Goal: Transaction & Acquisition: Book appointment/travel/reservation

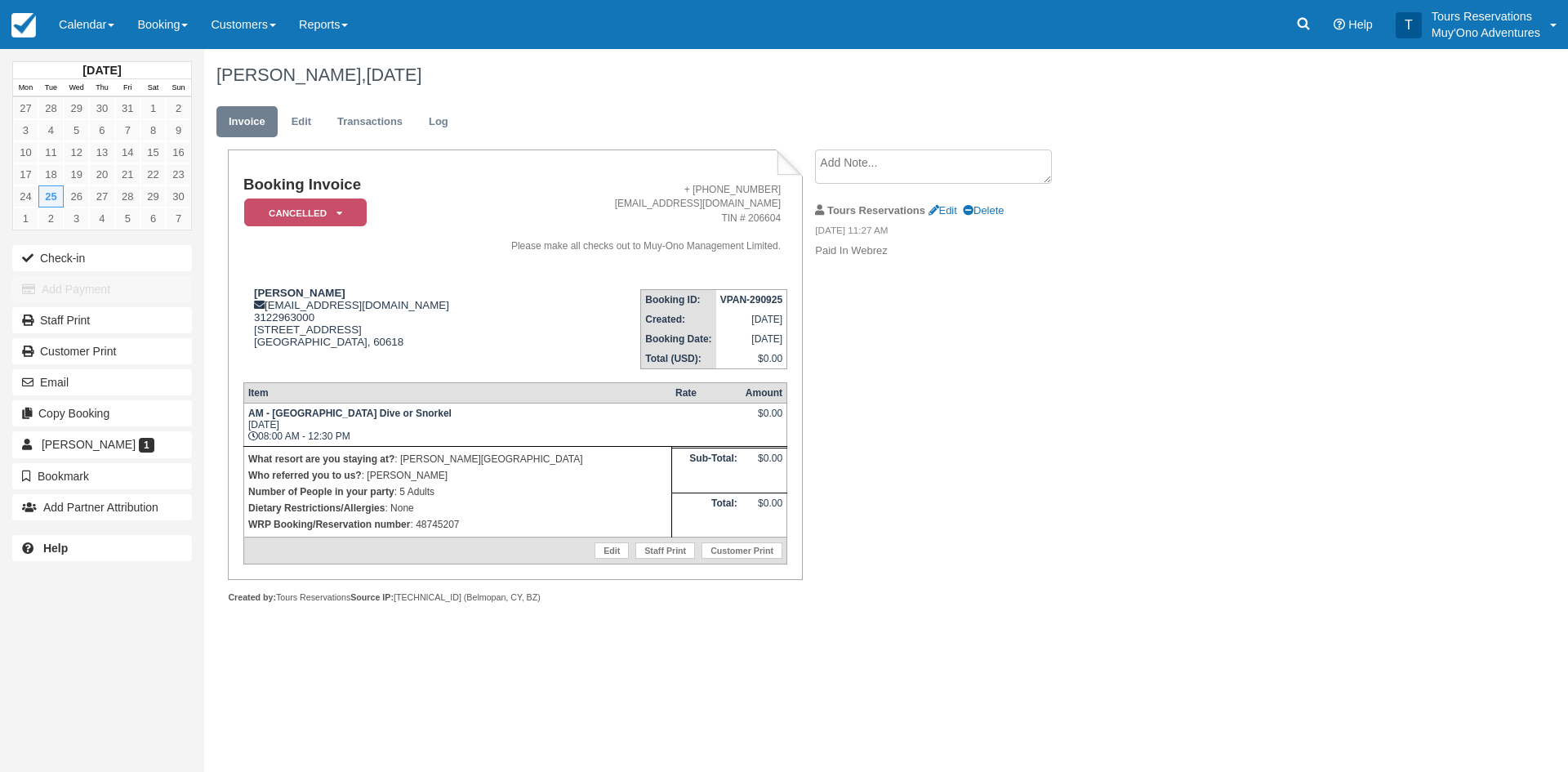
click at [173, 16] on link "Booking" at bounding box center [162, 24] width 73 height 49
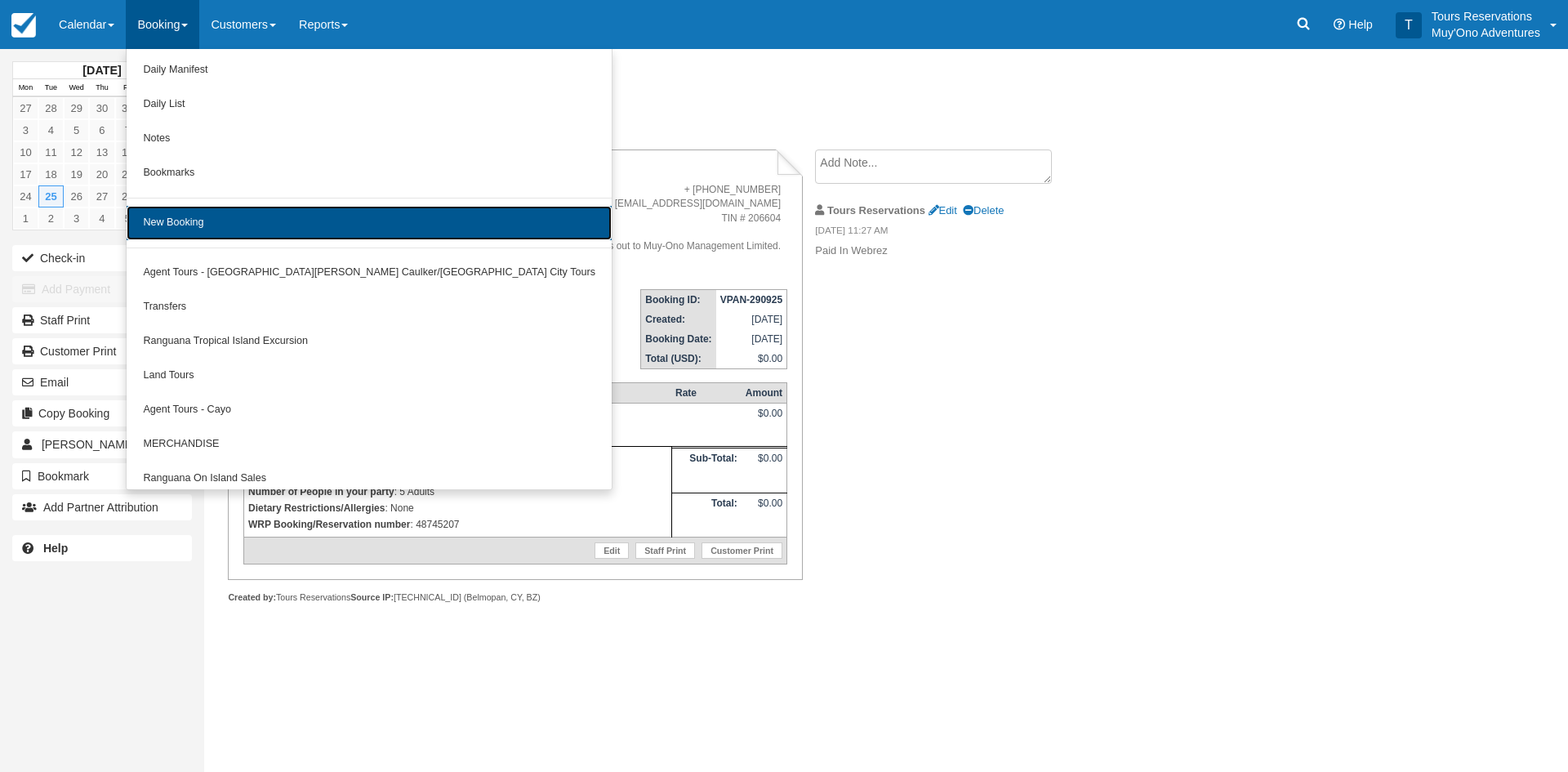
click at [173, 223] on link "New Booking" at bounding box center [368, 223] width 485 height 34
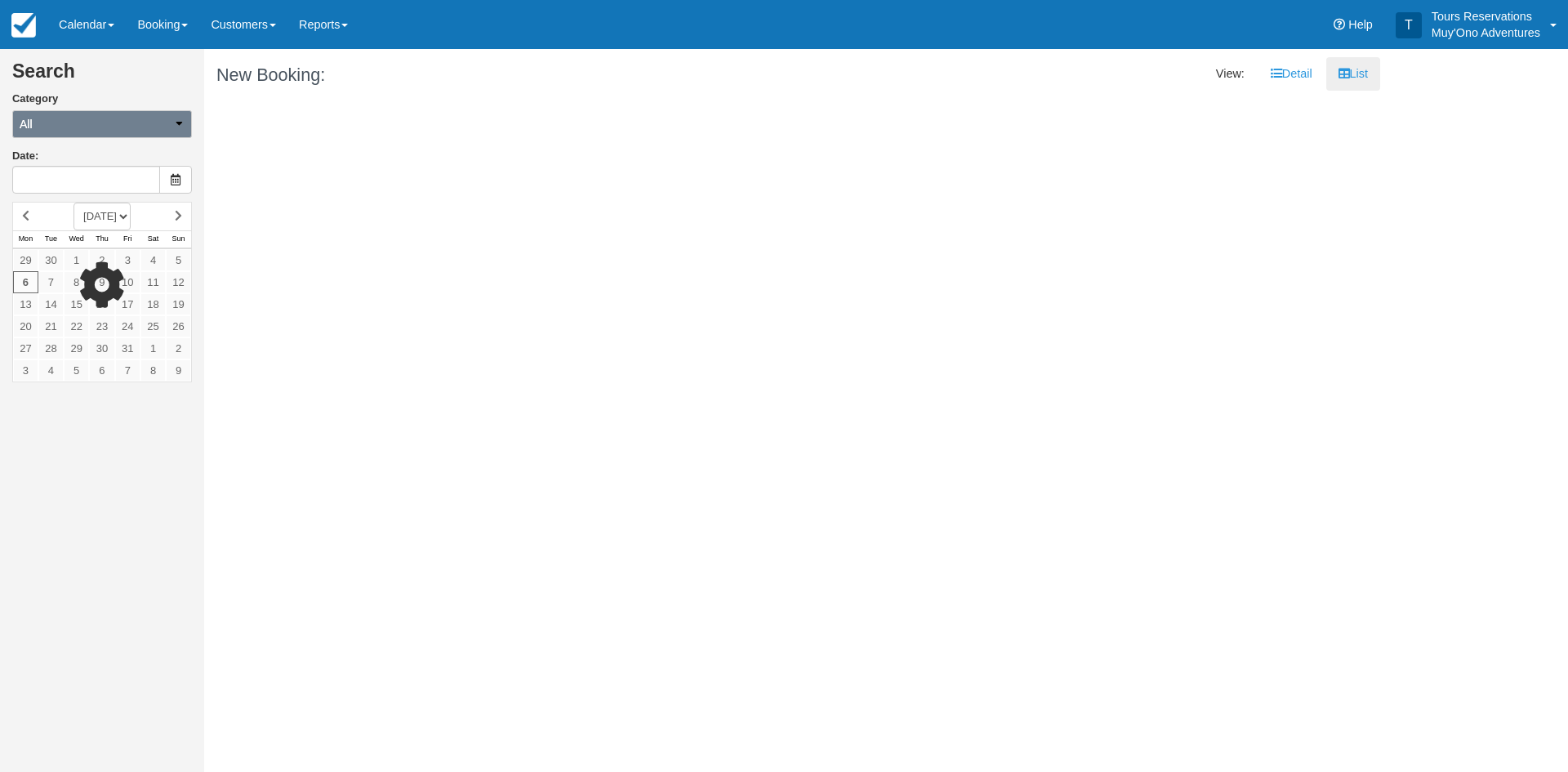
type input "10/07/25"
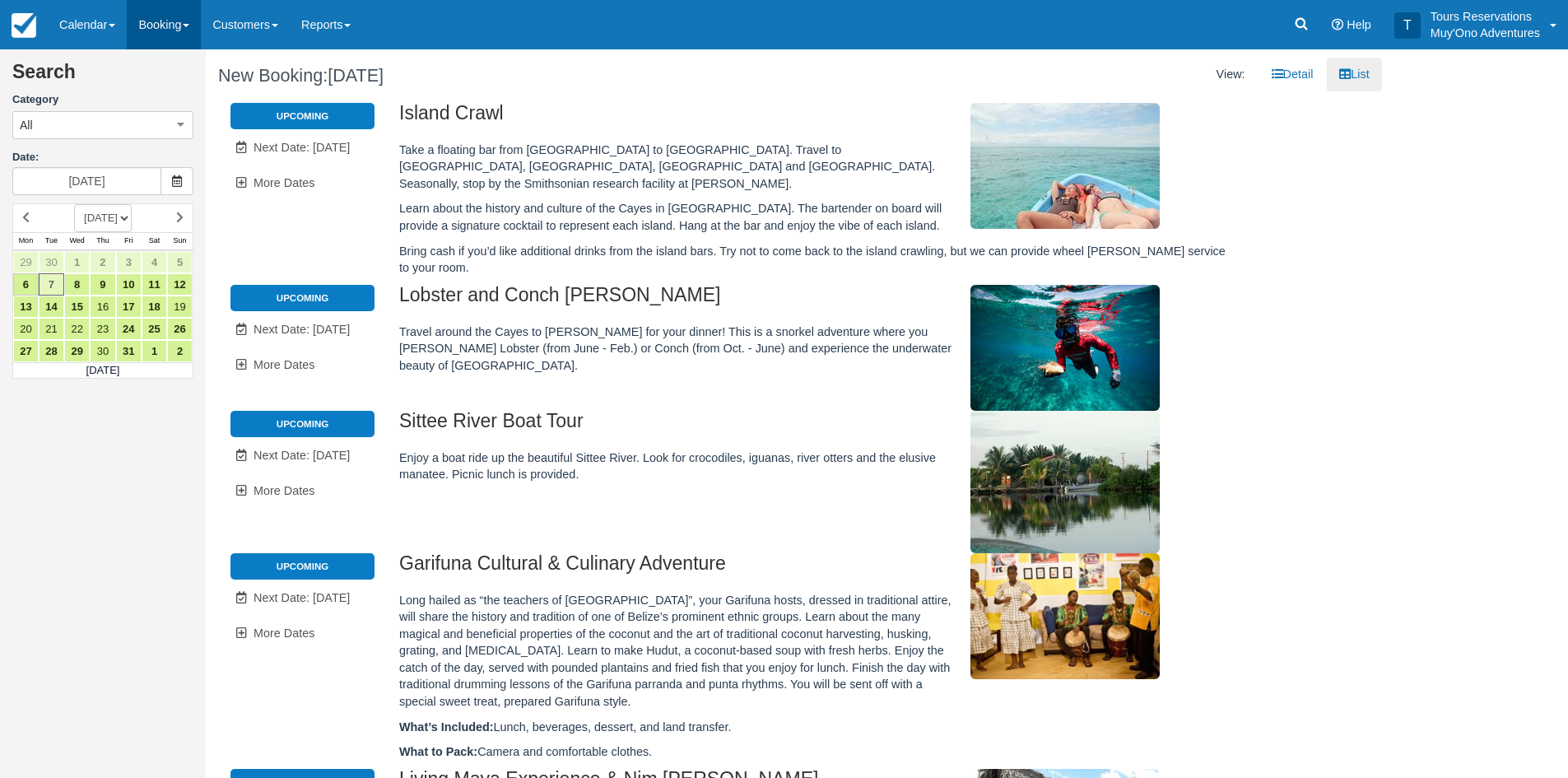
click at [177, 28] on link "Booking" at bounding box center [163, 24] width 74 height 49
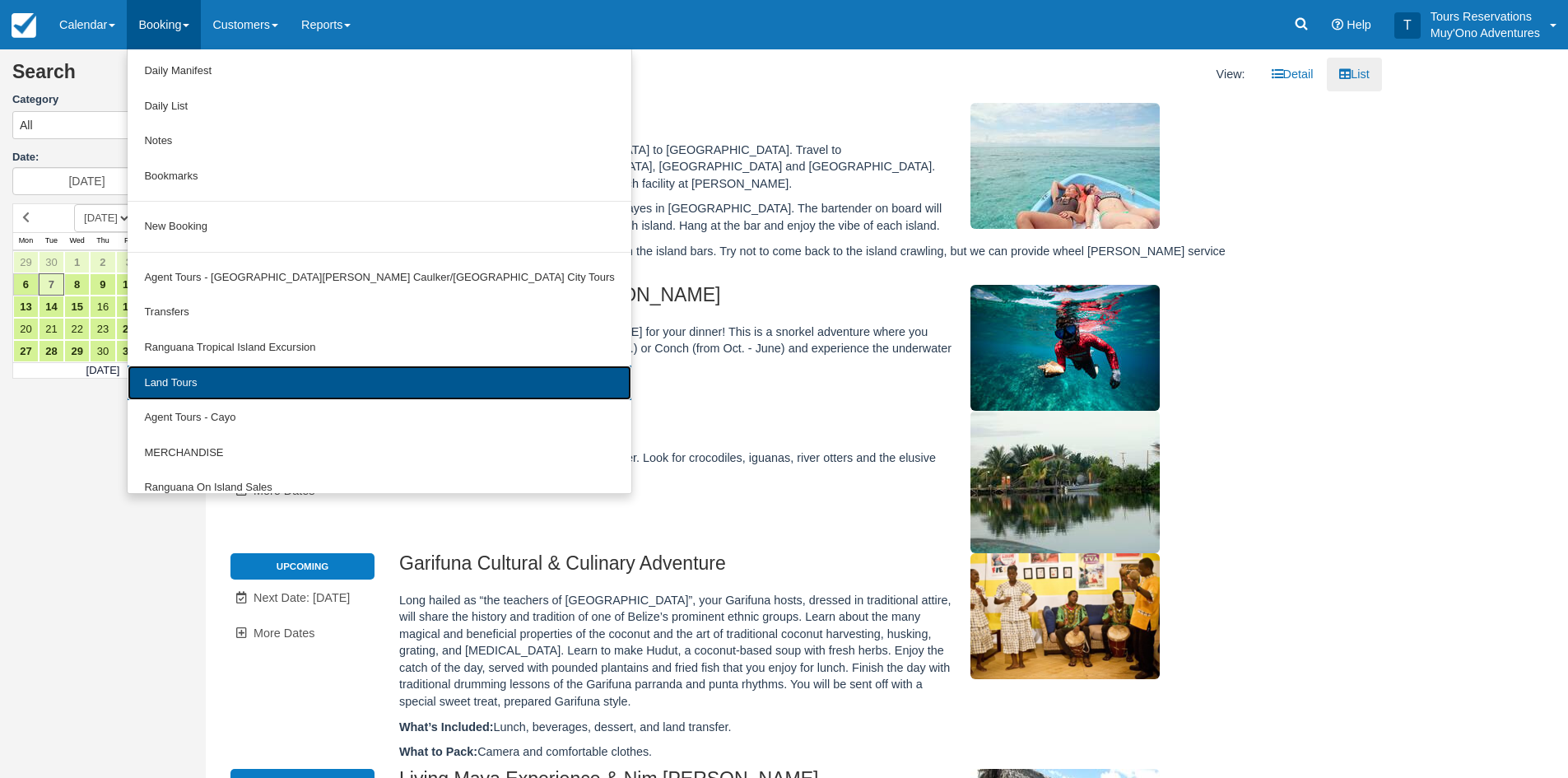
click at [212, 380] on link "Land Tours" at bounding box center [378, 384] width 503 height 36
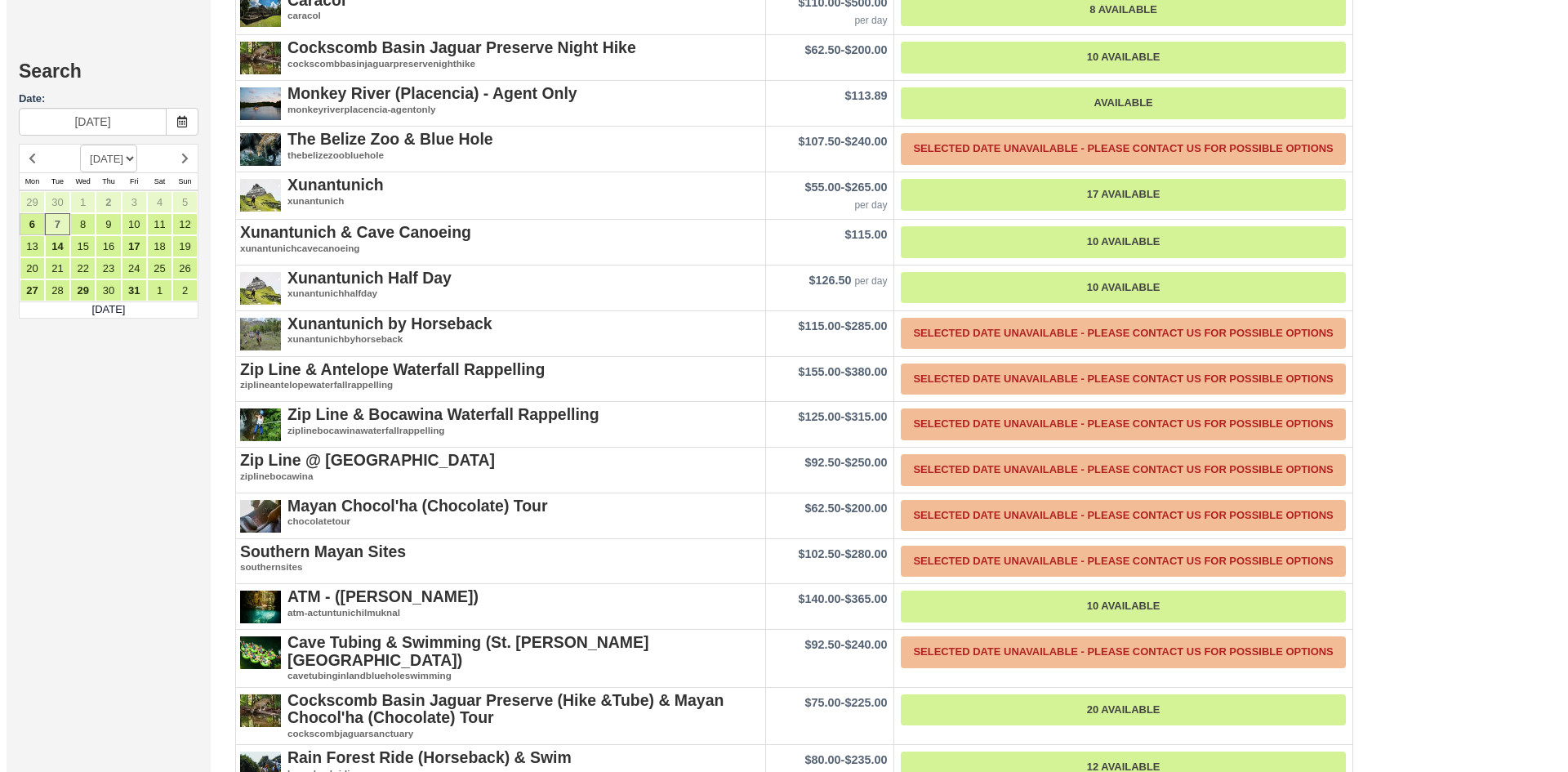
scroll to position [1345, 0]
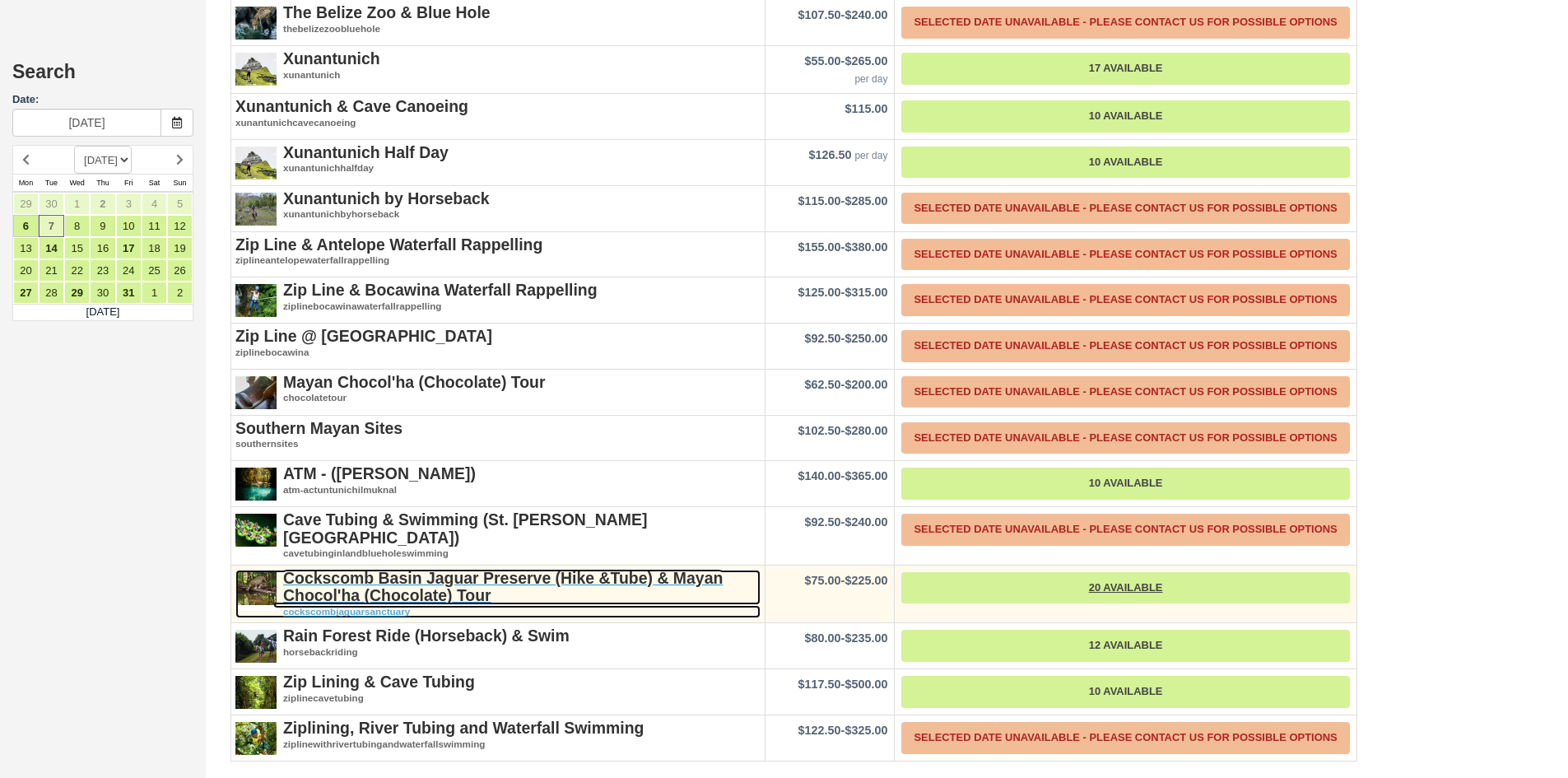
click at [439, 592] on strong "Cockscomb Basin Jaguar Preserve (Hike &Tube) & Mayan Chocol'ha (Chocolate) Tour" at bounding box center [503, 587] width 440 height 36
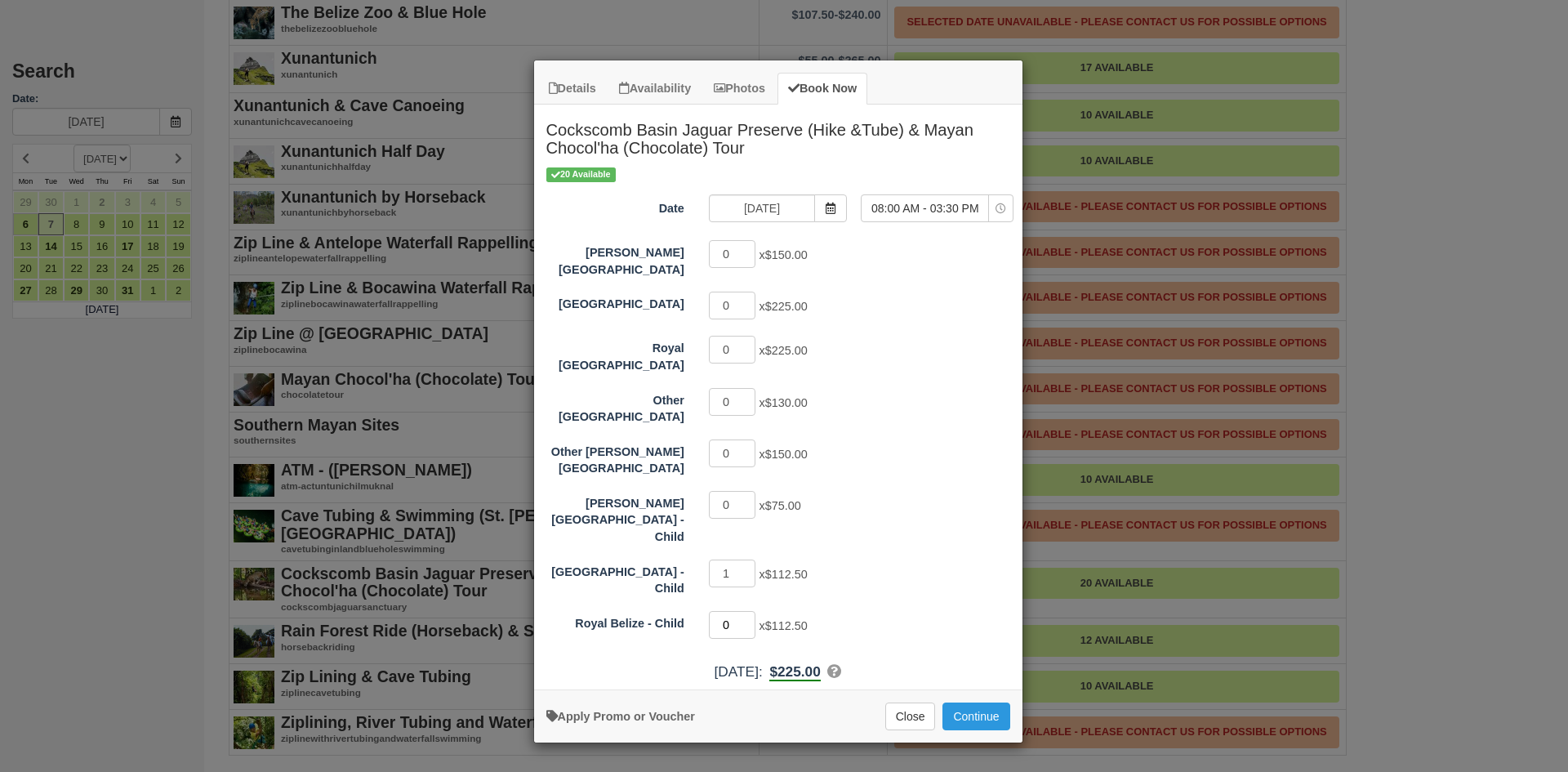
type input "0"
click at [748, 611] on input "0" at bounding box center [733, 624] width 48 height 27
type input "0"
click at [746, 559] on input "0" at bounding box center [733, 572] width 48 height 27
type input "1"
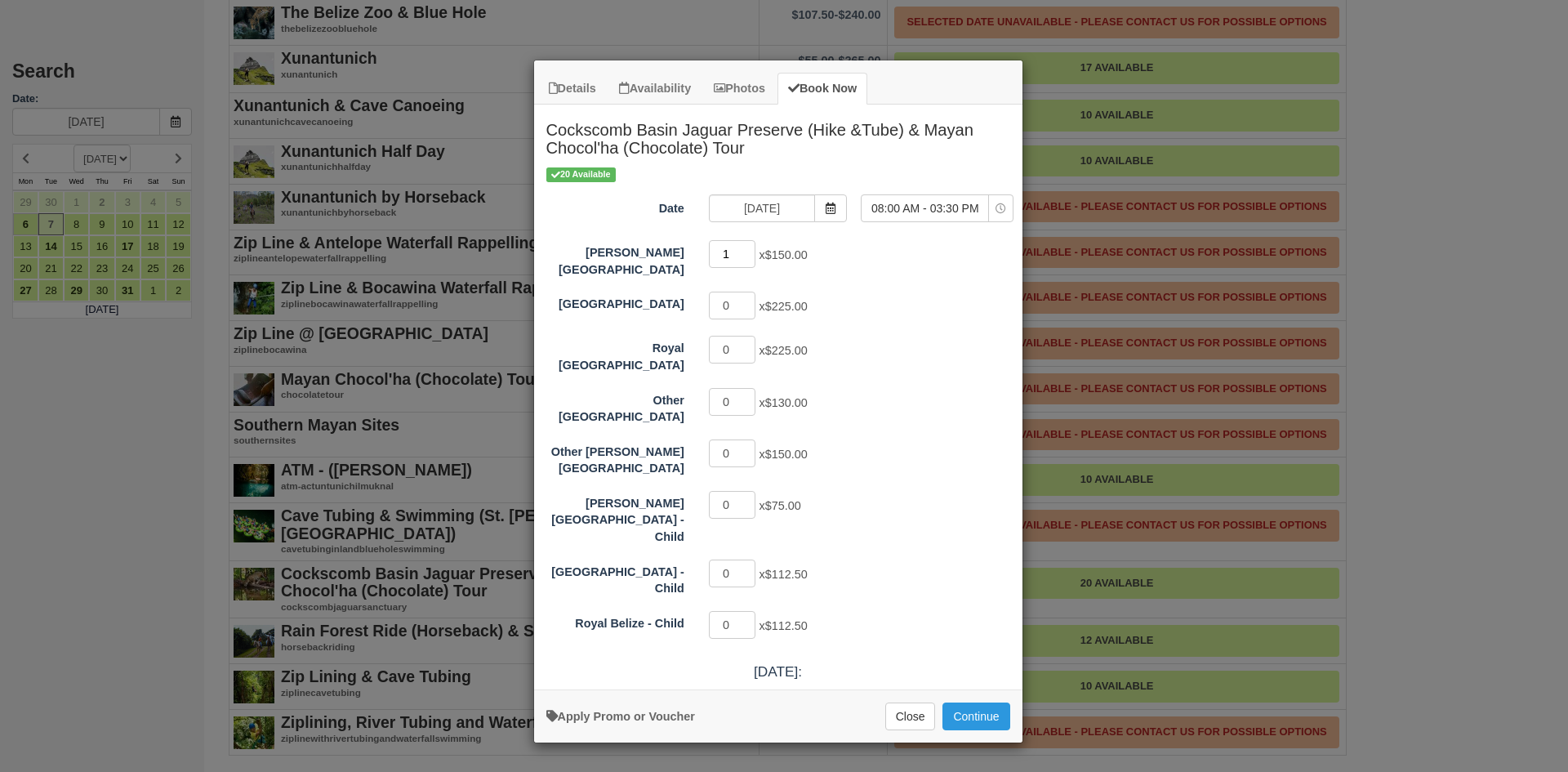
click at [752, 250] on input "1" at bounding box center [733, 254] width 48 height 27
click at [966, 702] on button "Continue" at bounding box center [976, 715] width 67 height 27
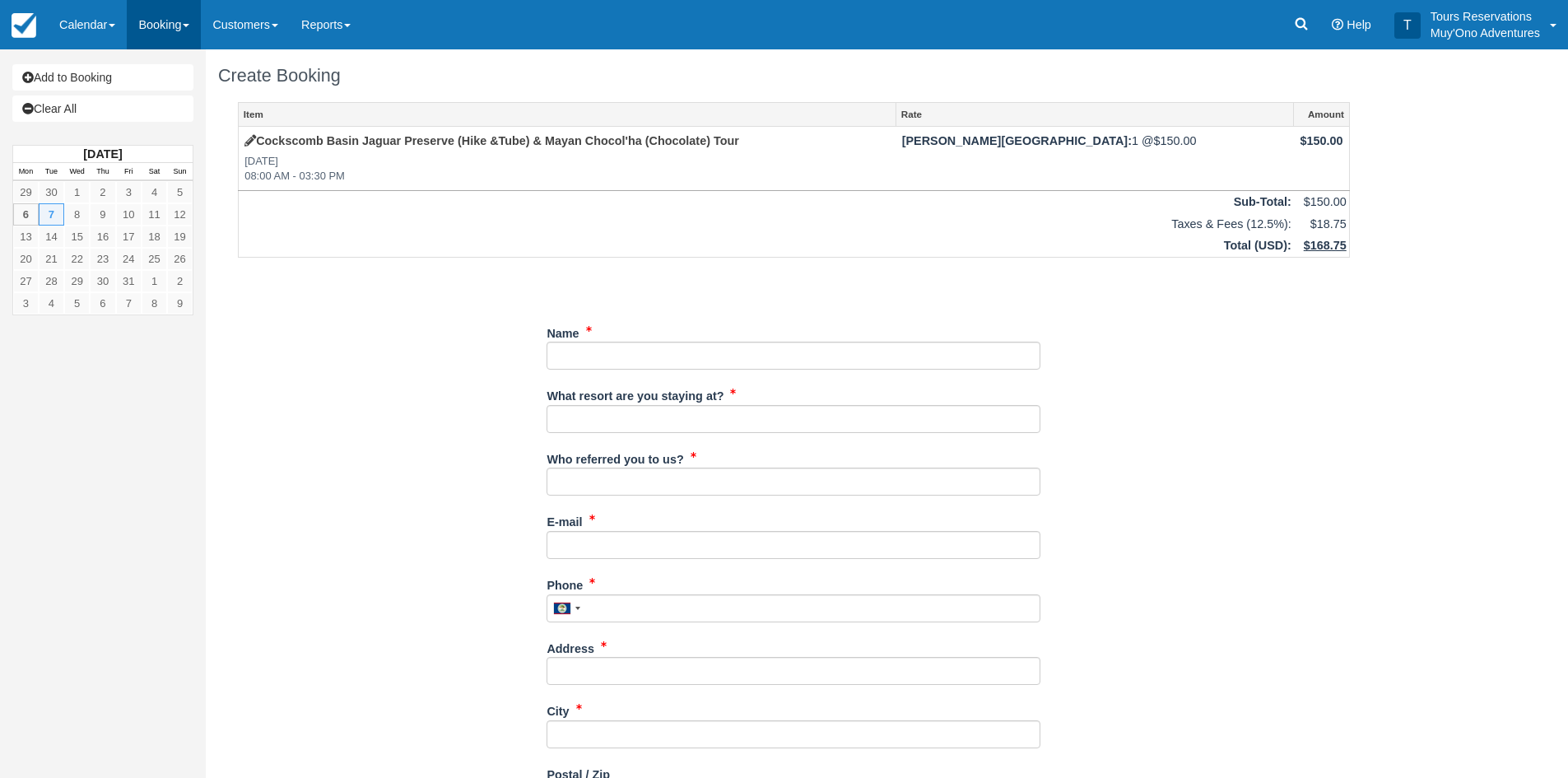
click at [181, 26] on link "Booking" at bounding box center [163, 24] width 74 height 49
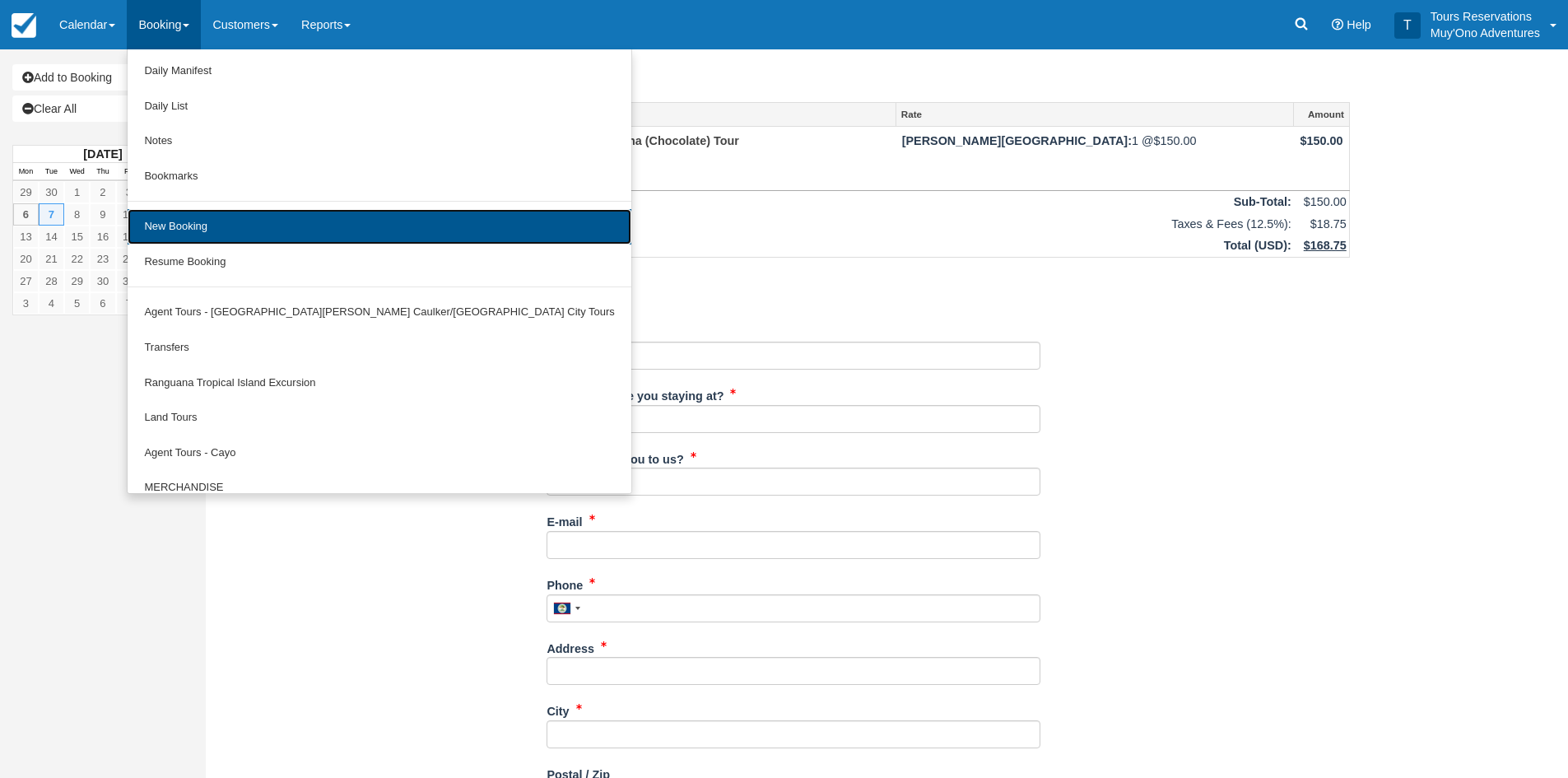
click at [235, 217] on link "New Booking" at bounding box center [378, 227] width 503 height 36
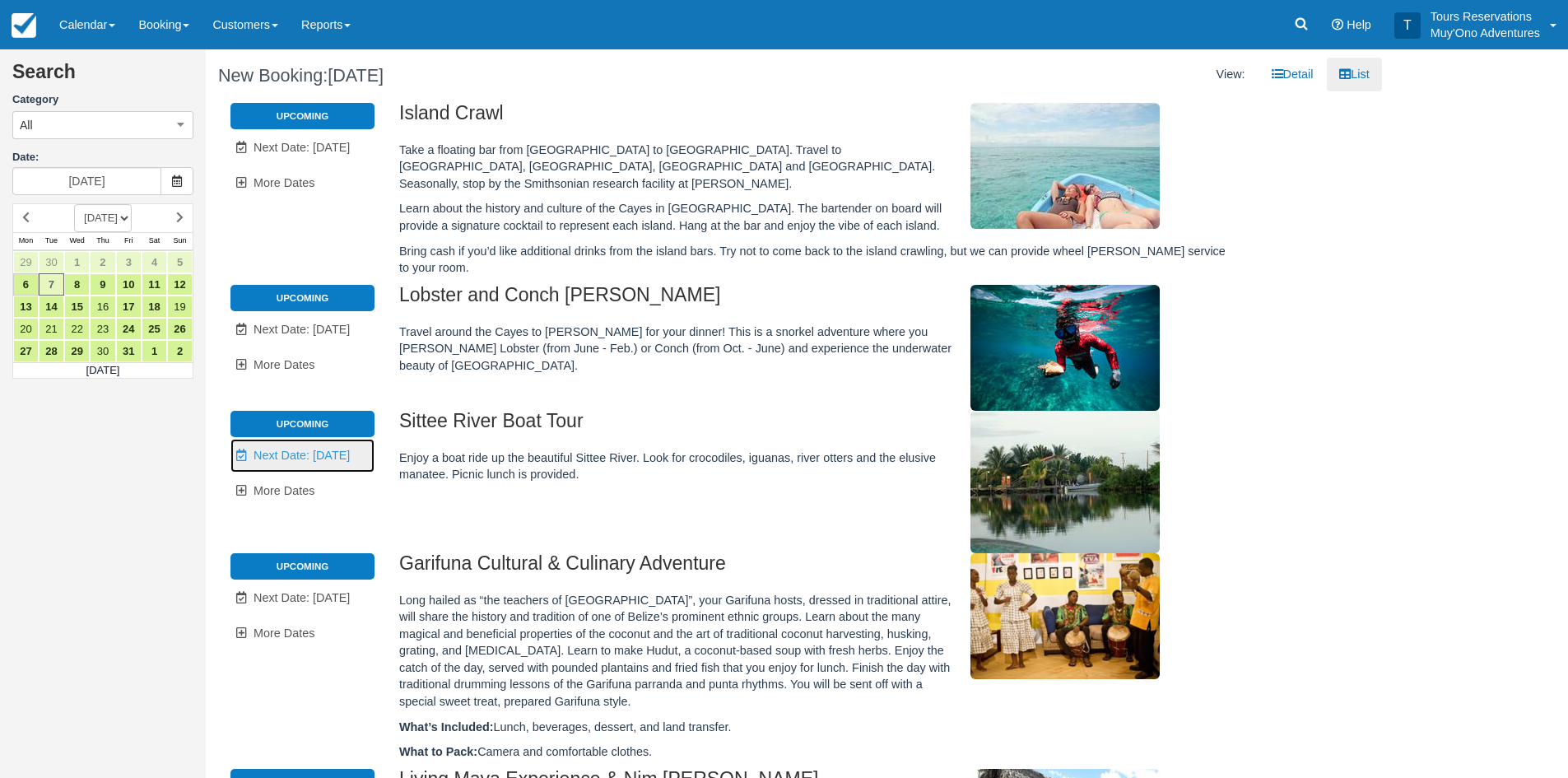
click at [331, 439] on link "Unavailable. Next Date: Oct 8" at bounding box center [303, 456] width 144 height 34
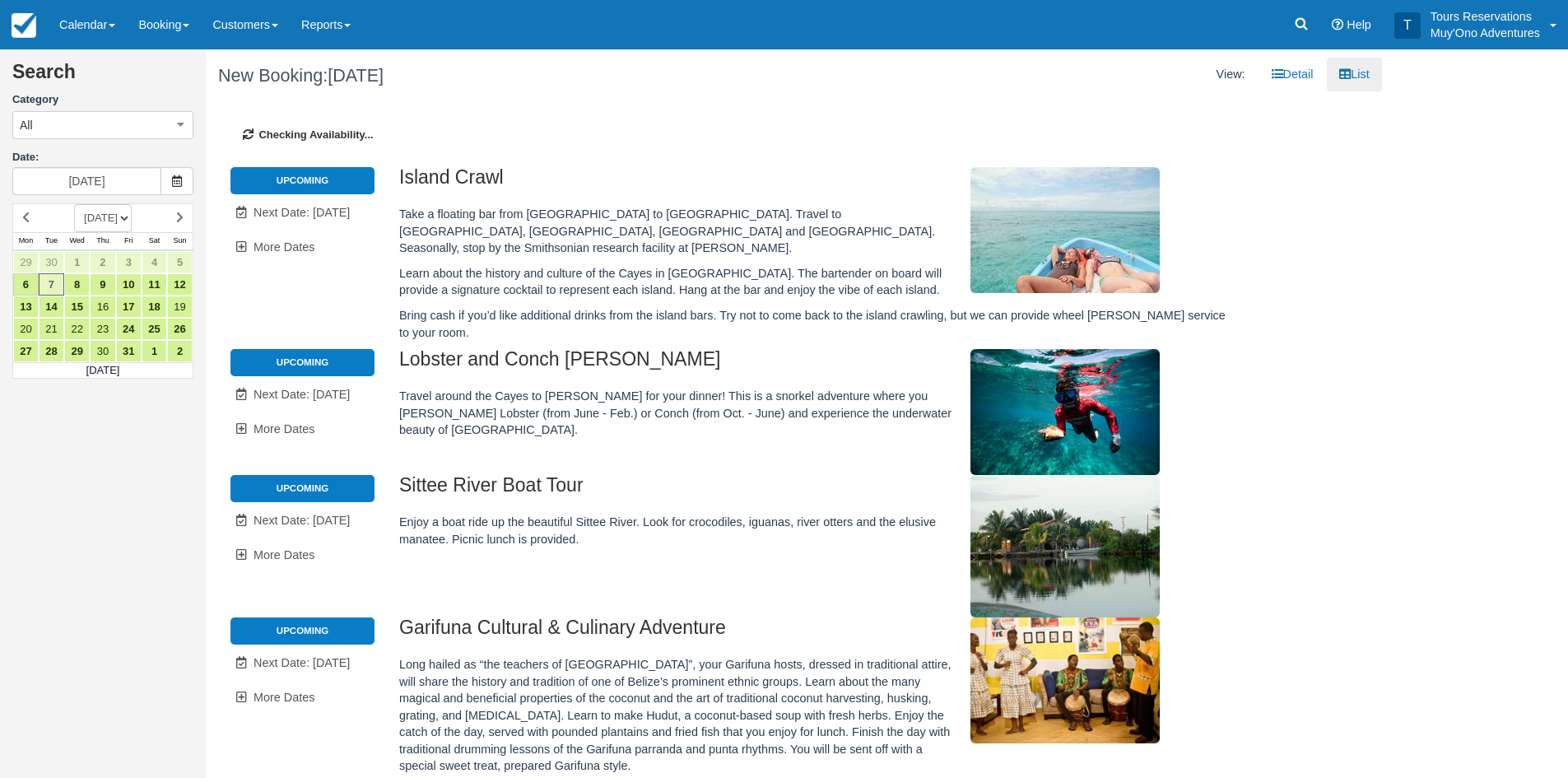
type input "[DATE]"
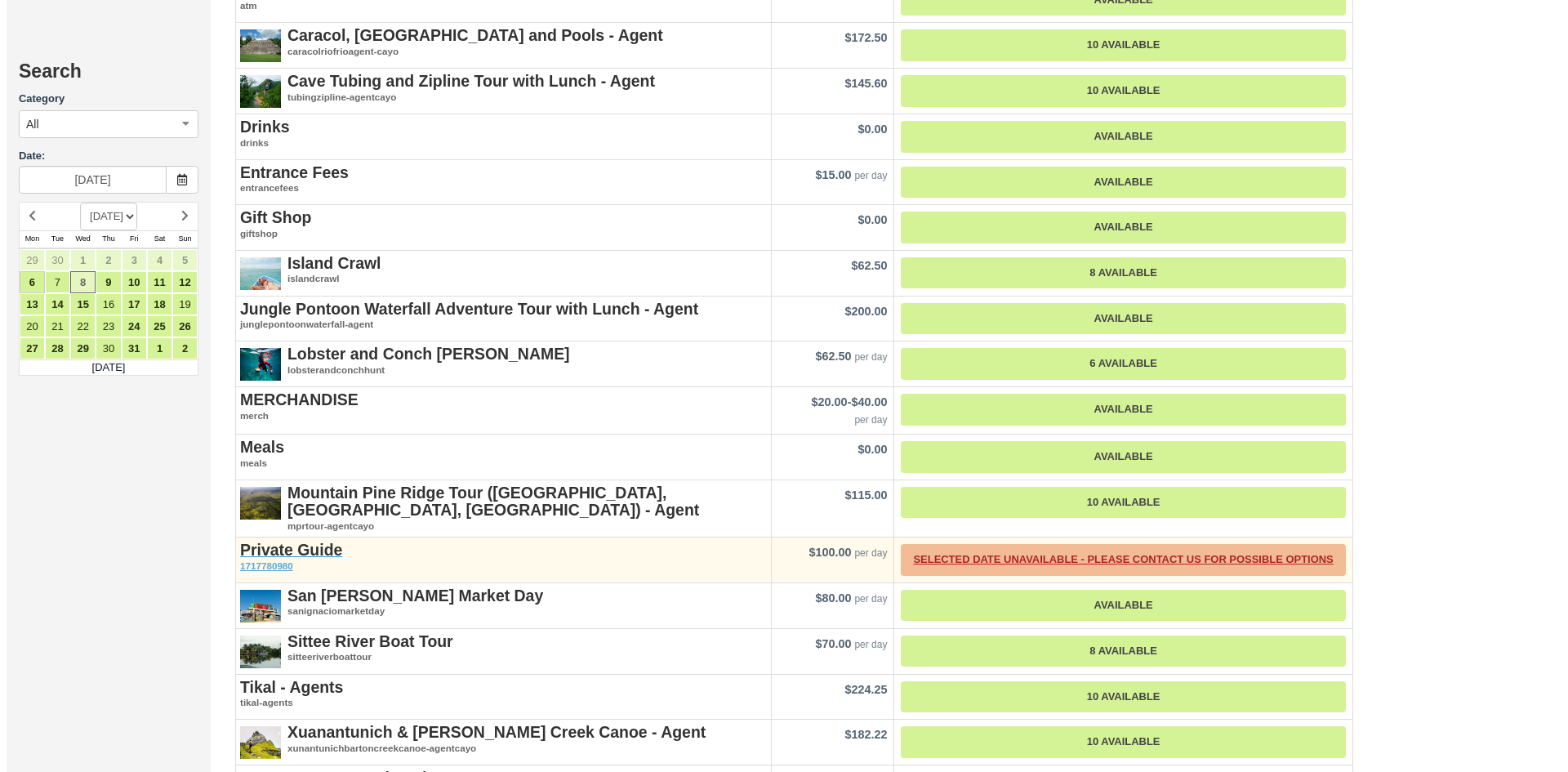
scroll to position [2042, 0]
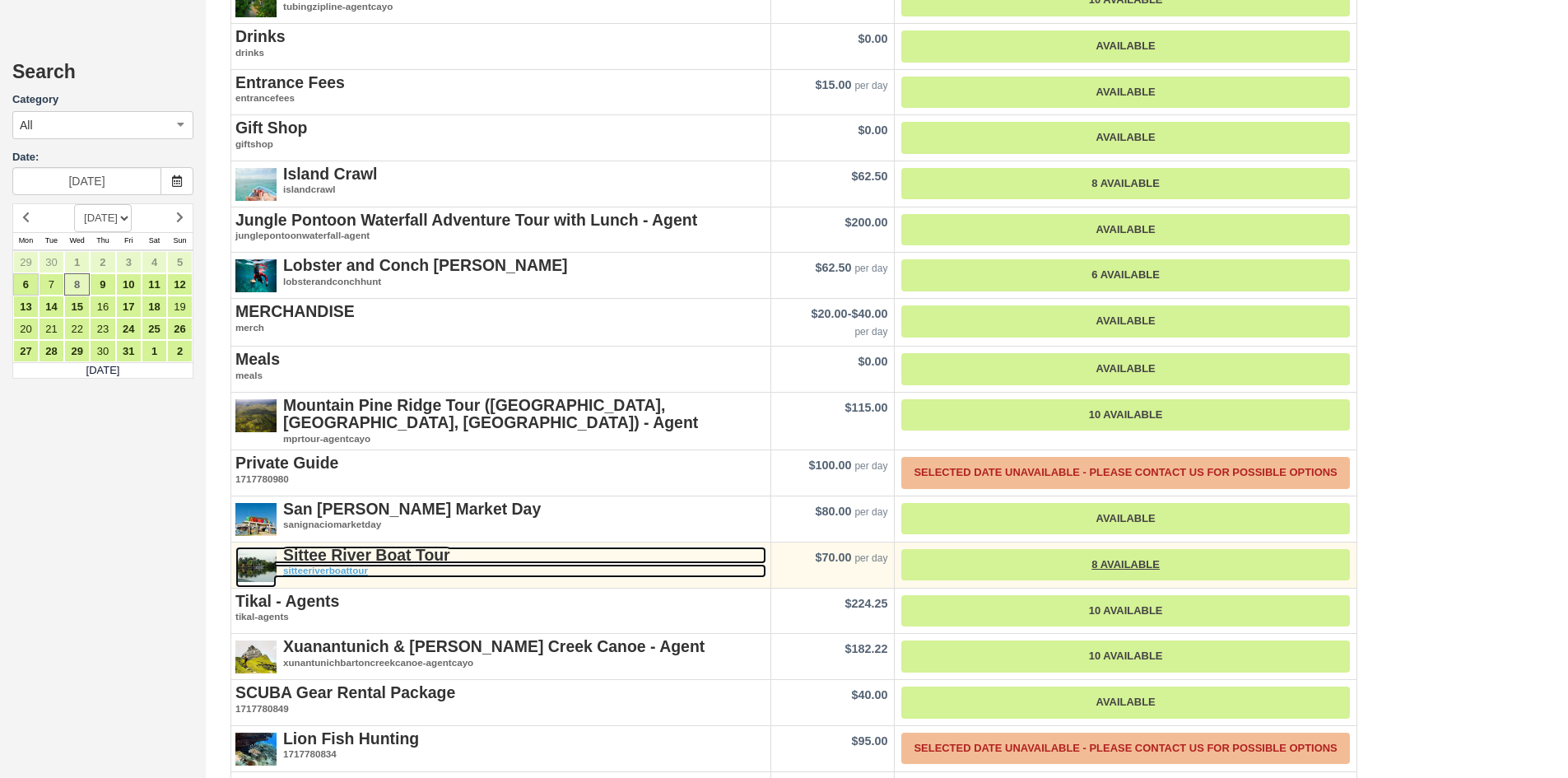
click at [392, 555] on strong "Sittee River Boat Tour" at bounding box center [367, 555] width 167 height 18
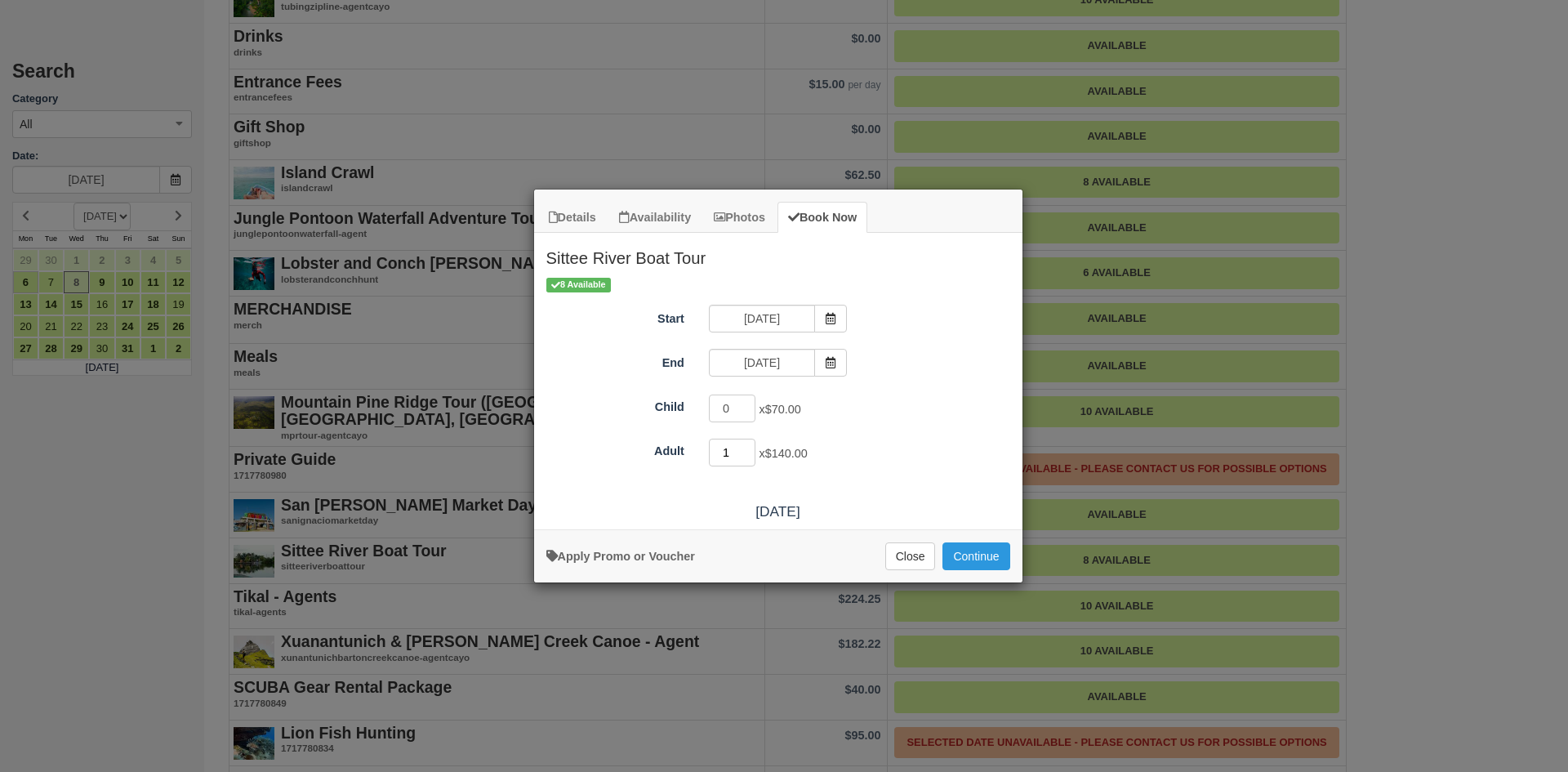
type input "1"
click at [750, 447] on input "1" at bounding box center [733, 452] width 48 height 27
click at [989, 558] on button "Continue" at bounding box center [976, 556] width 67 height 27
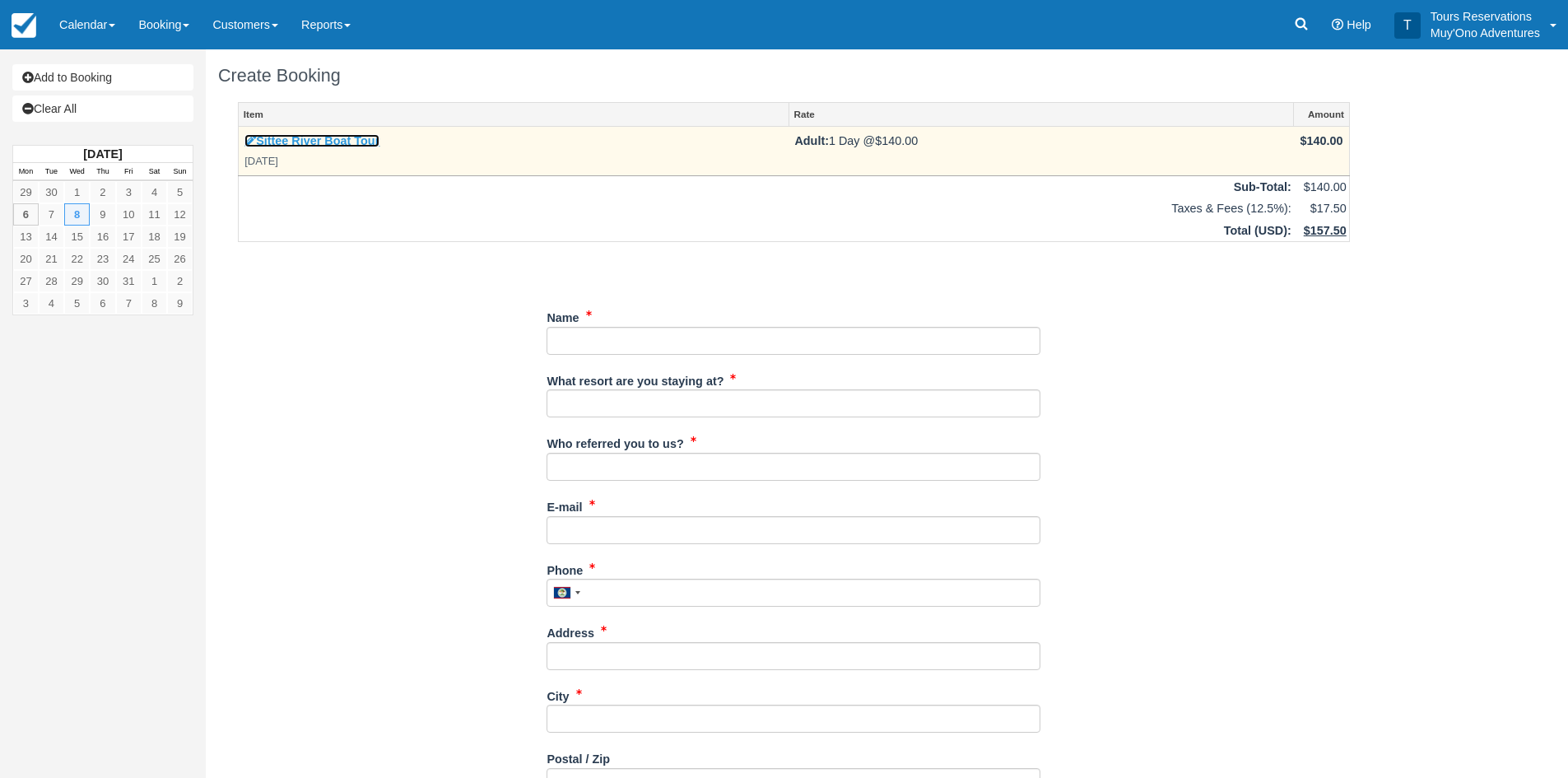
click at [297, 138] on link "Sittee River Boat Tour" at bounding box center [312, 141] width 135 height 13
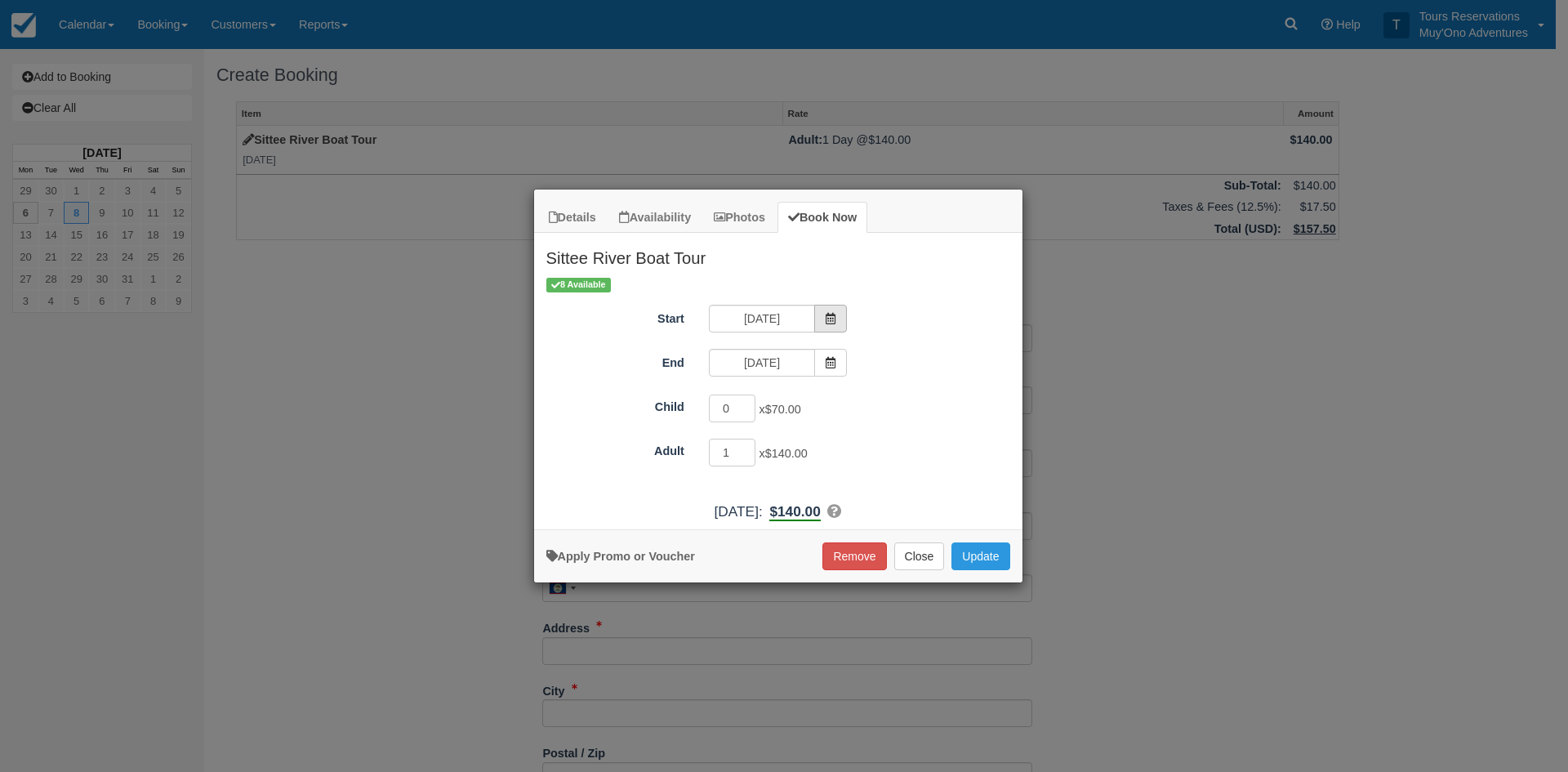
click at [844, 312] on span "Item Modal" at bounding box center [830, 318] width 33 height 27
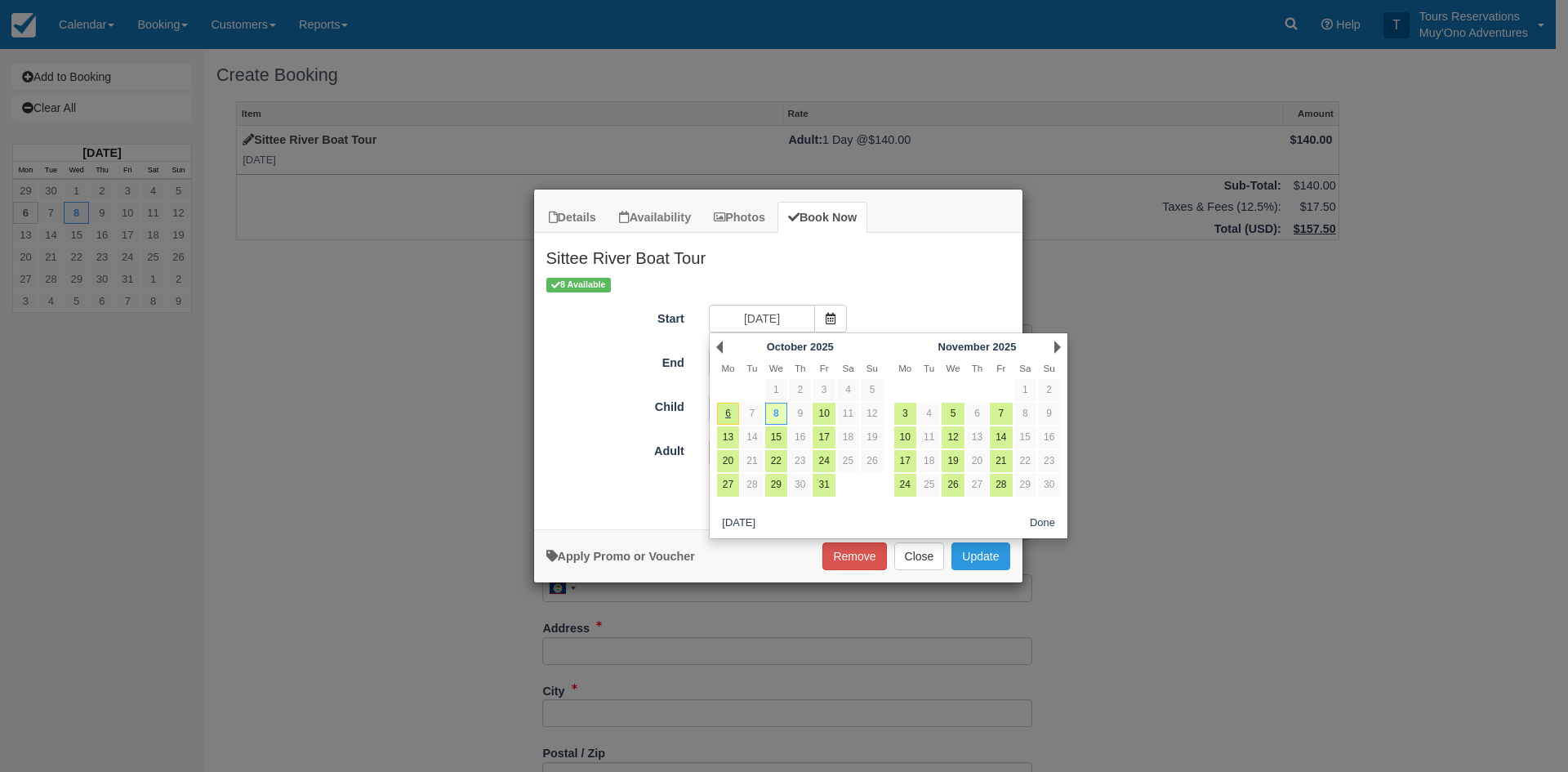
drag, startPoint x: 1406, startPoint y: 424, endPoint x: 1353, endPoint y: 443, distance: 56.3
click at [1406, 424] on div "Details Availability Photos Book Now Sittee River Boat Tour Enjoy a boat ride u…" at bounding box center [784, 386] width 1568 height 772
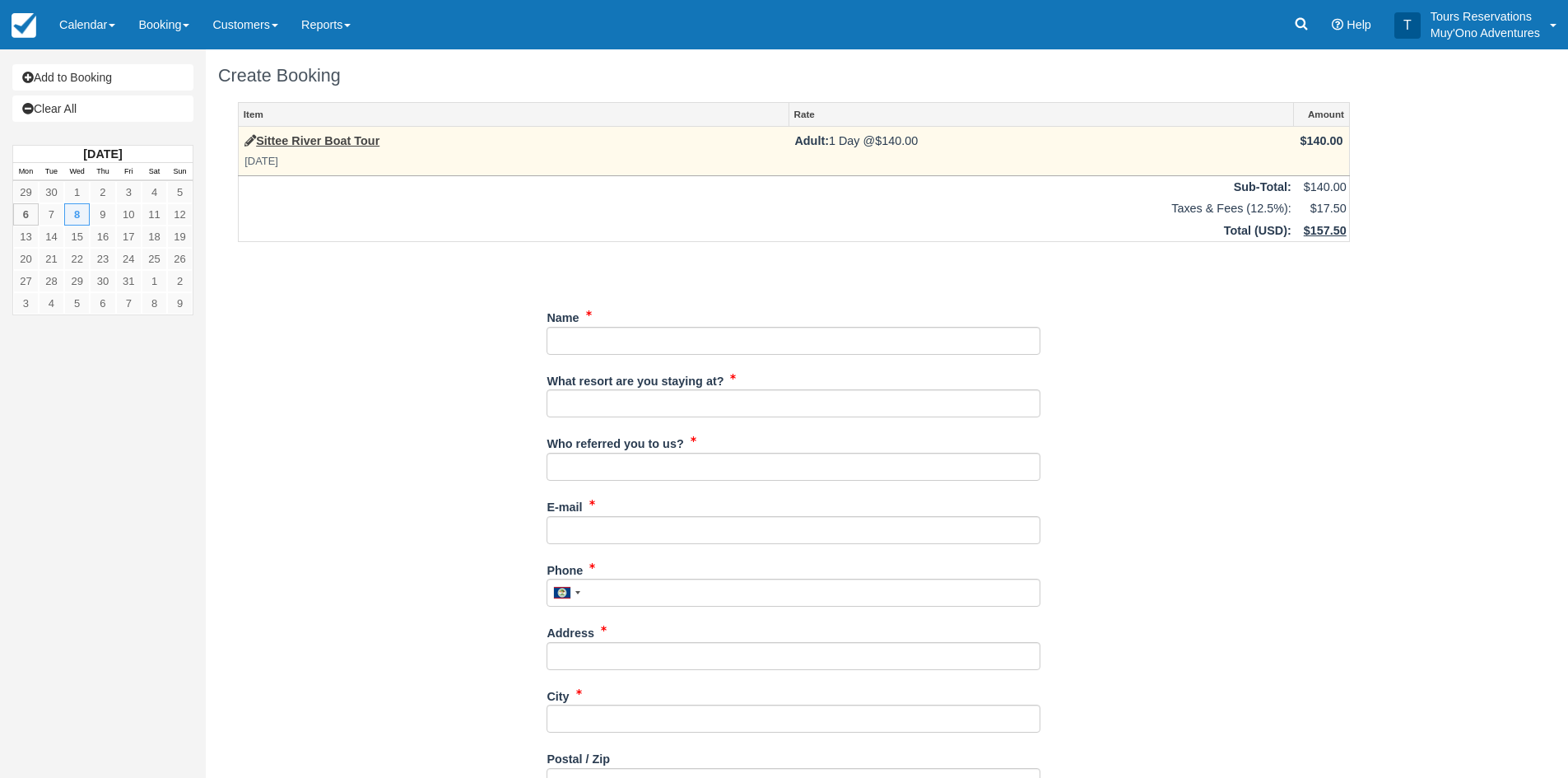
click at [287, 128] on td "Sittee River Boat Tour Wed Oct 8, 2025" at bounding box center [513, 150] width 551 height 49
click at [289, 144] on link "Sittee River Boat Tour" at bounding box center [312, 141] width 135 height 13
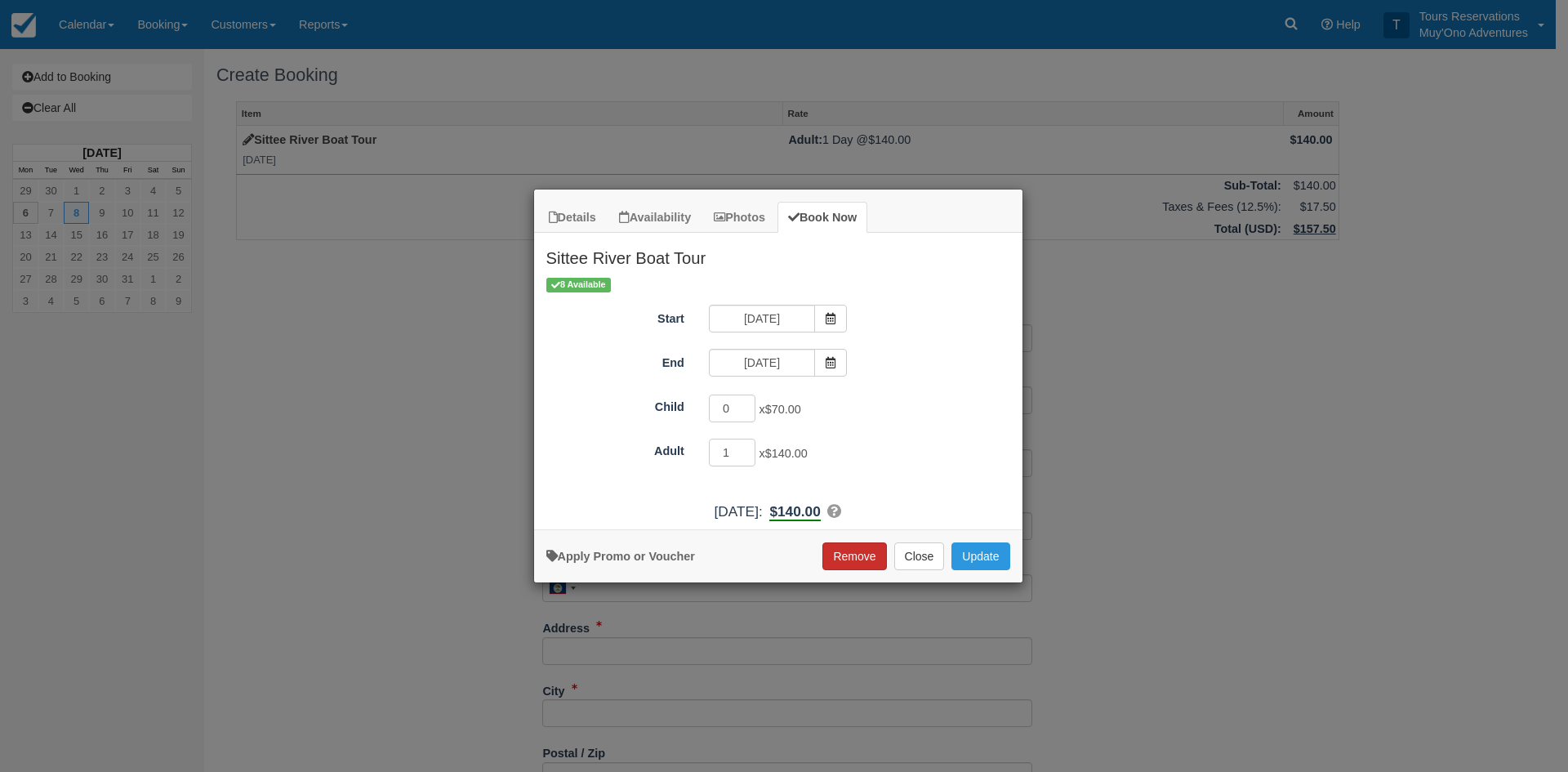
click at [855, 553] on button "Remove" at bounding box center [854, 556] width 64 height 27
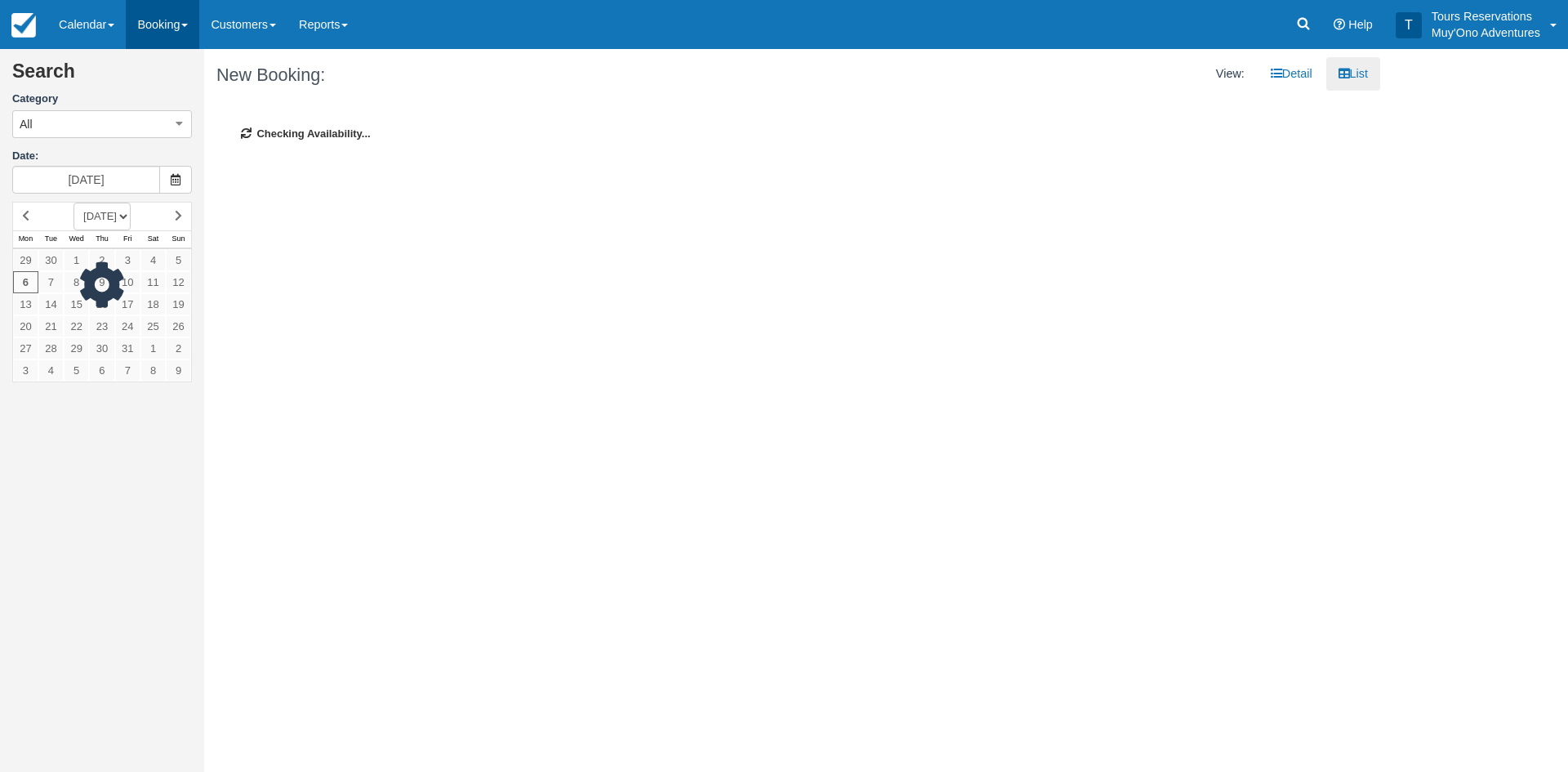
click at [177, 28] on link "Booking" at bounding box center [162, 24] width 73 height 49
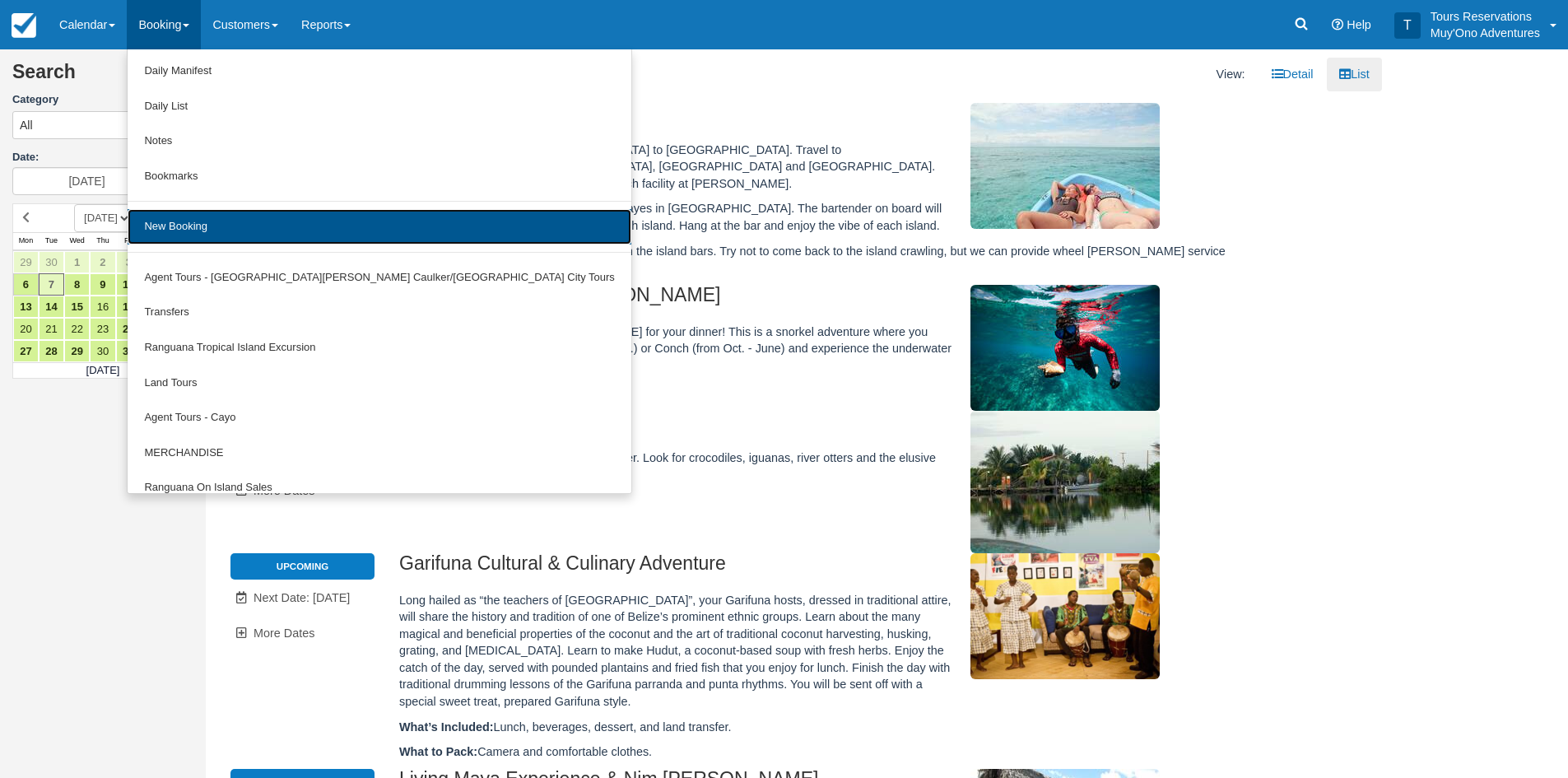
click at [212, 223] on link "New Booking" at bounding box center [378, 227] width 503 height 36
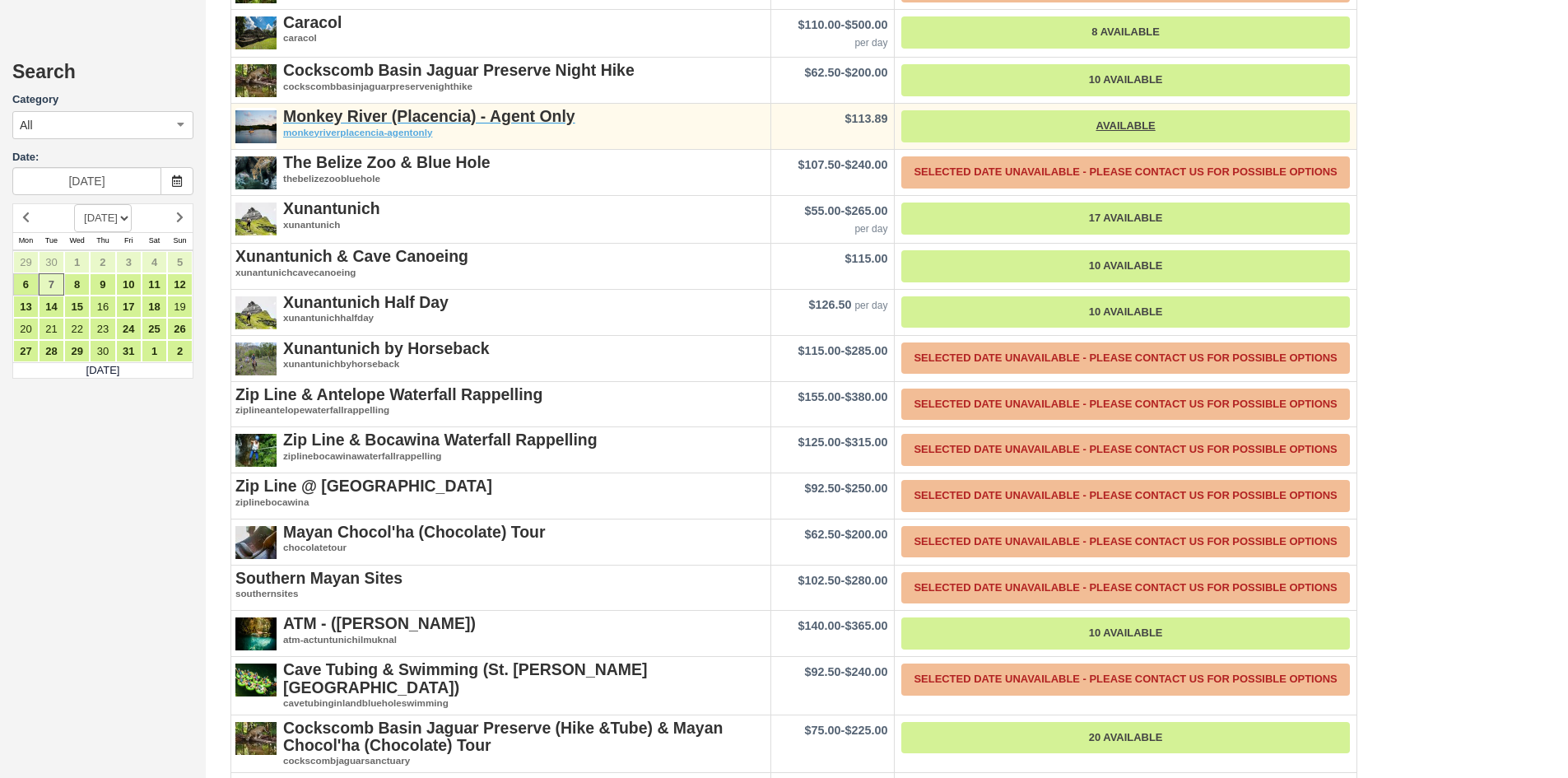
scroll to position [2799, 0]
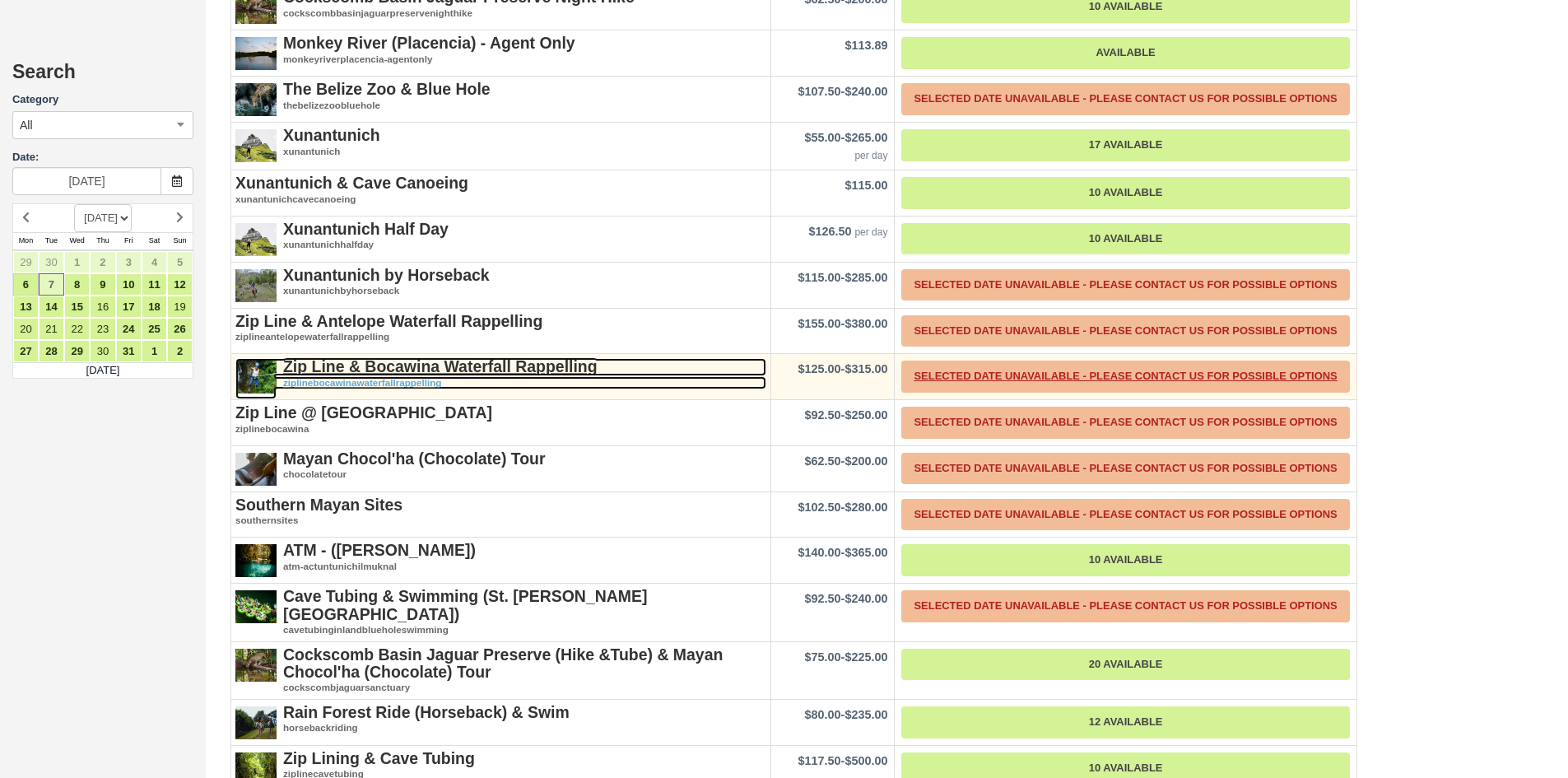
click at [416, 357] on strong "Zip Line & Bocawina Waterfall Rappelling" at bounding box center [440, 366] width 314 height 18
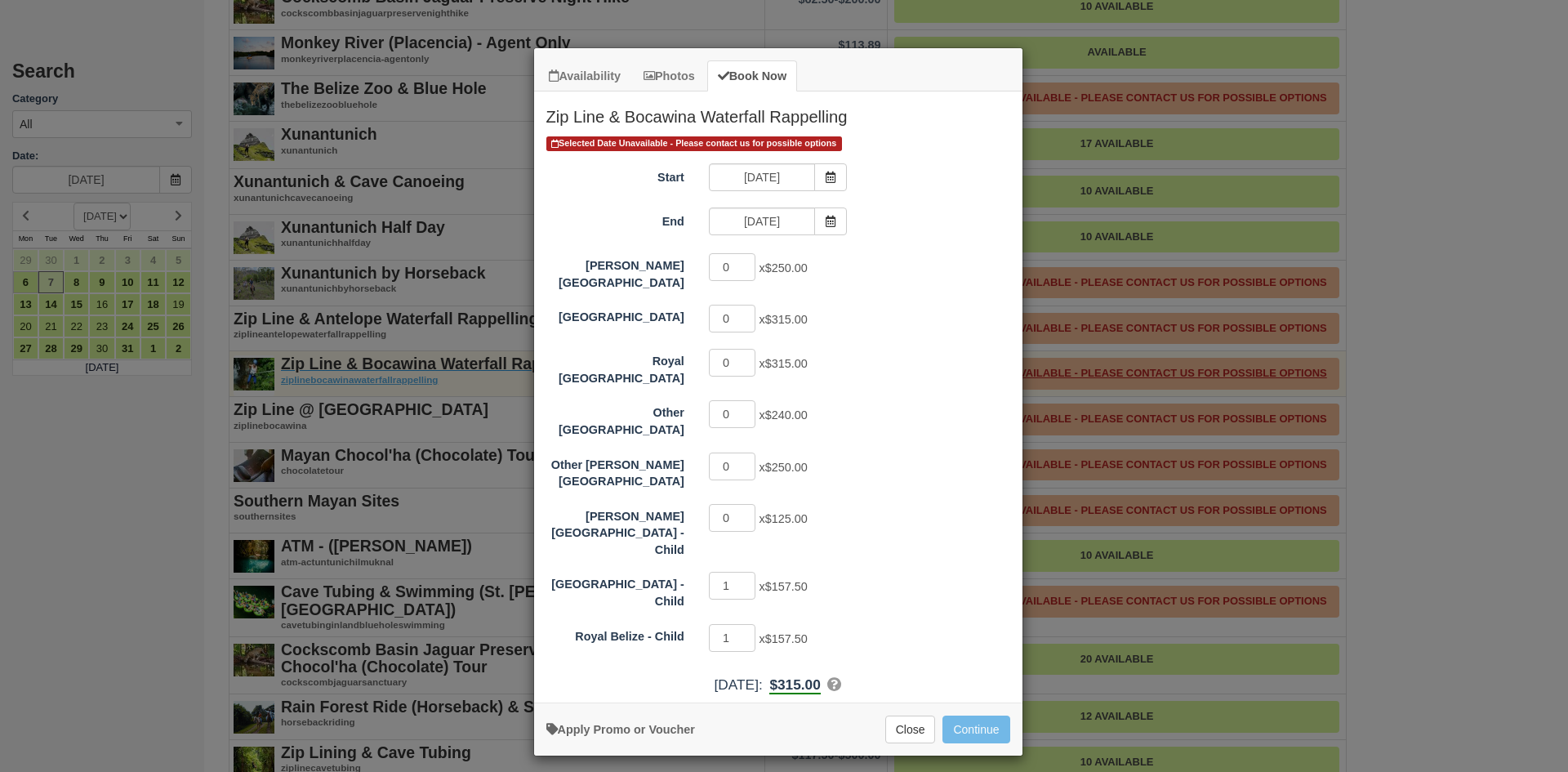
click at [413, 350] on div "Availability Photos Book Now Zip Line & Bocawina Waterfall Rappelling [DATE] Mo…" at bounding box center [784, 386] width 1568 height 772
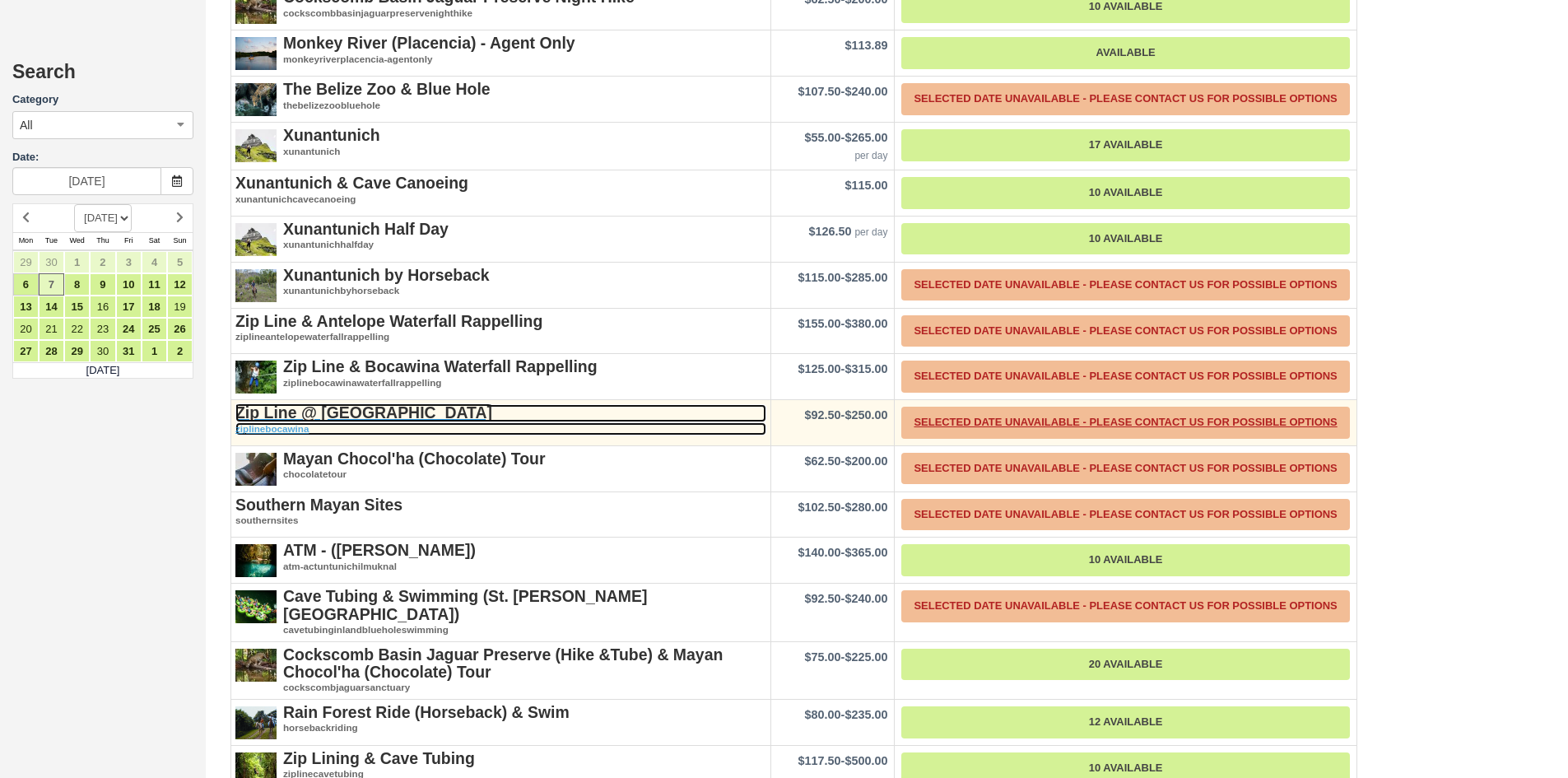
click at [366, 403] on strong "Zip Line @ [GEOGRAPHIC_DATA]" at bounding box center [363, 412] width 256 height 18
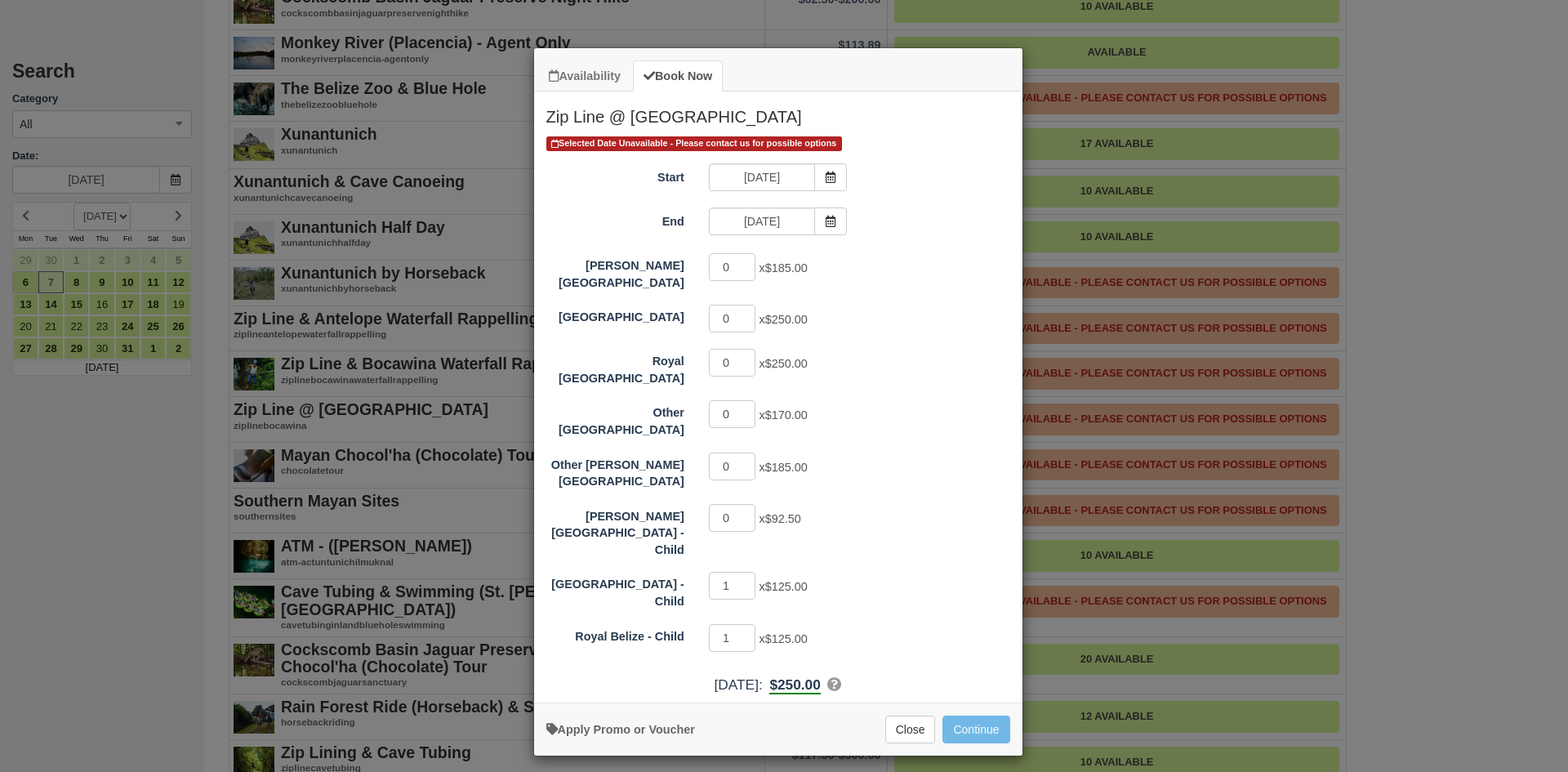
click at [418, 306] on div "Availability Book Now Zip Line @ [GEOGRAPHIC_DATA] [DATE] Mon [DATE] Tue [DATE]…" at bounding box center [784, 386] width 1568 height 772
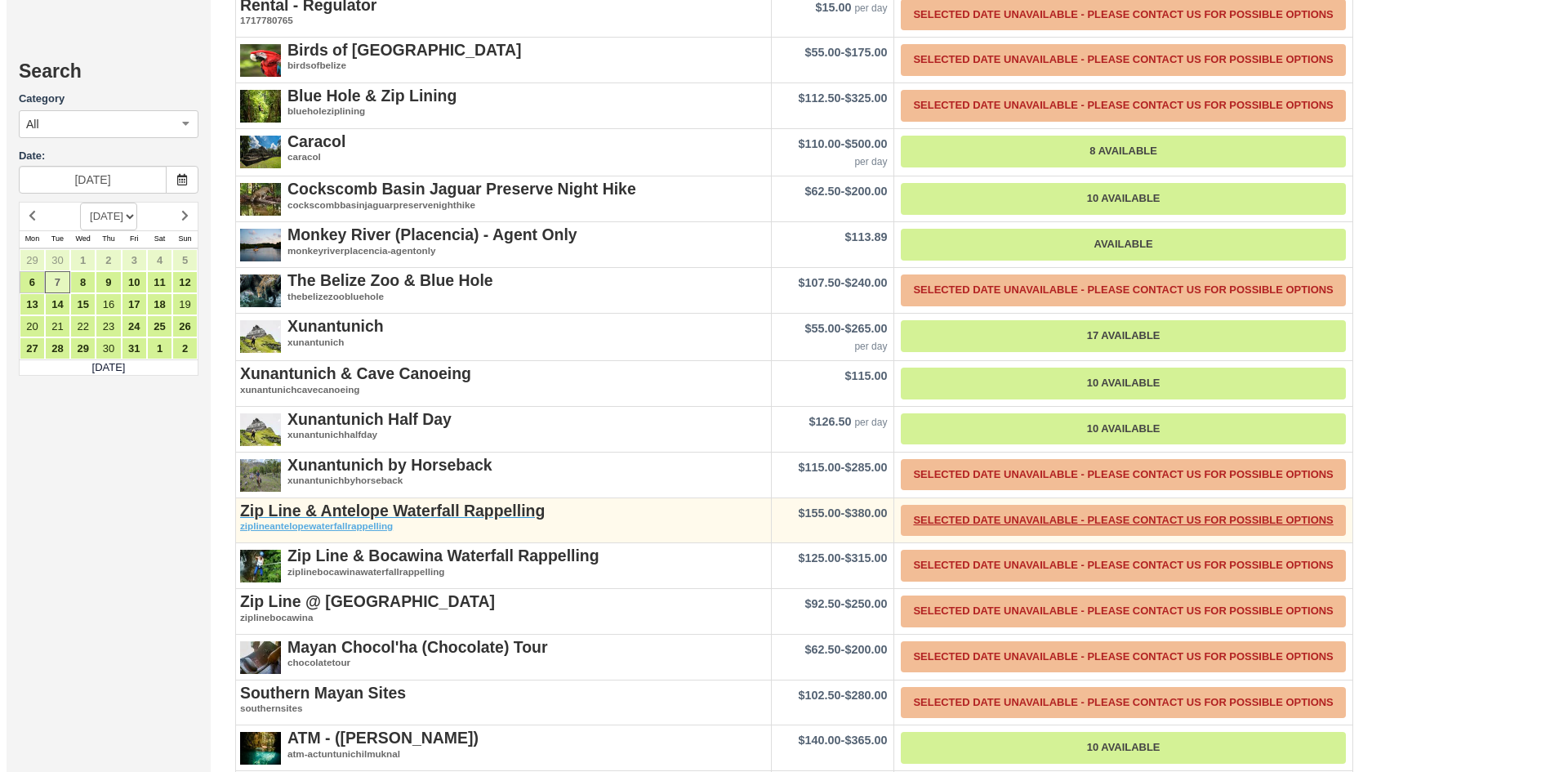
scroll to position [2614, 0]
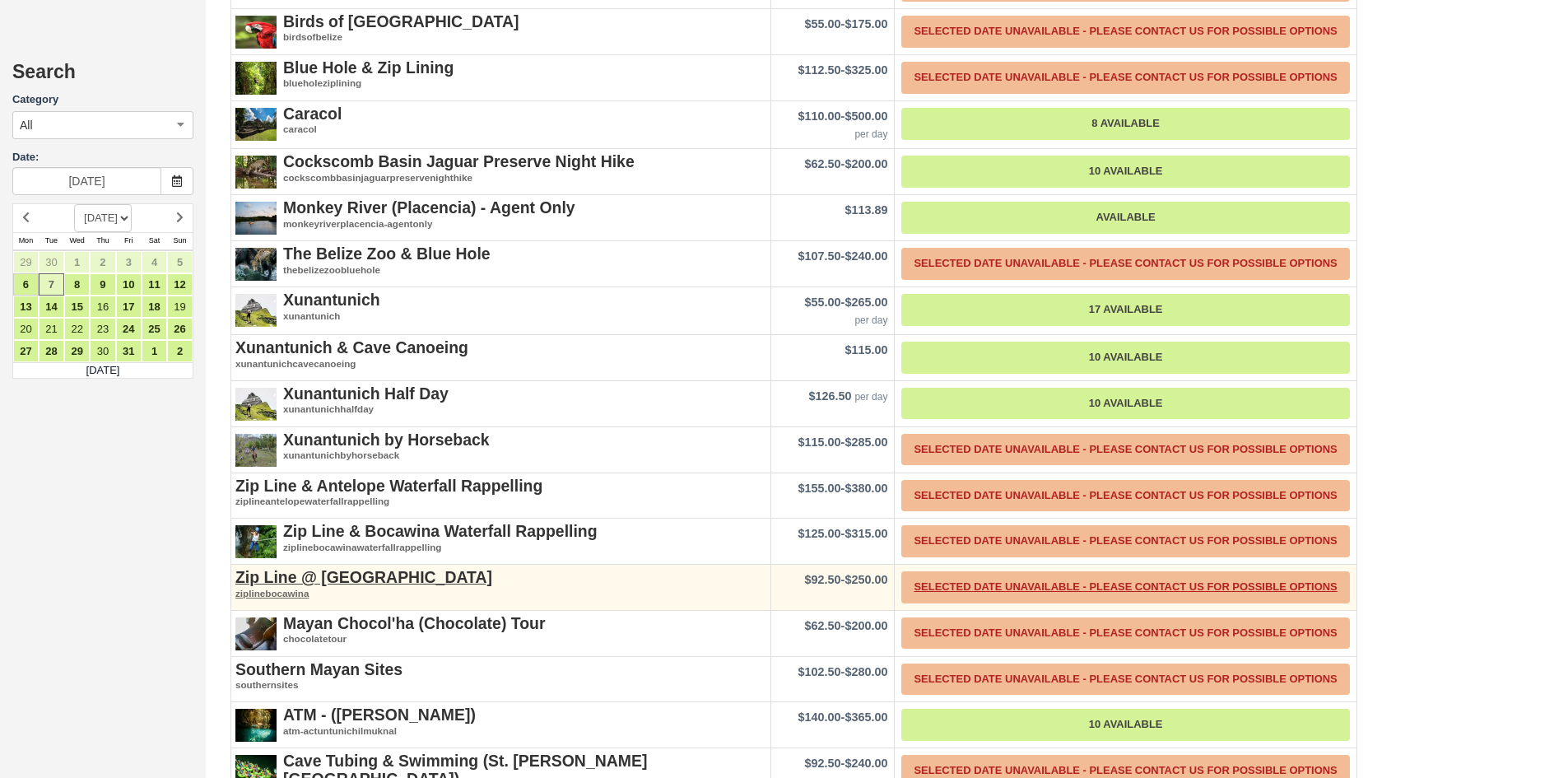
click at [340, 564] on div "Zip Line @ [GEOGRAPHIC_DATA] ziplinebocawina" at bounding box center [501, 584] width 539 height 39
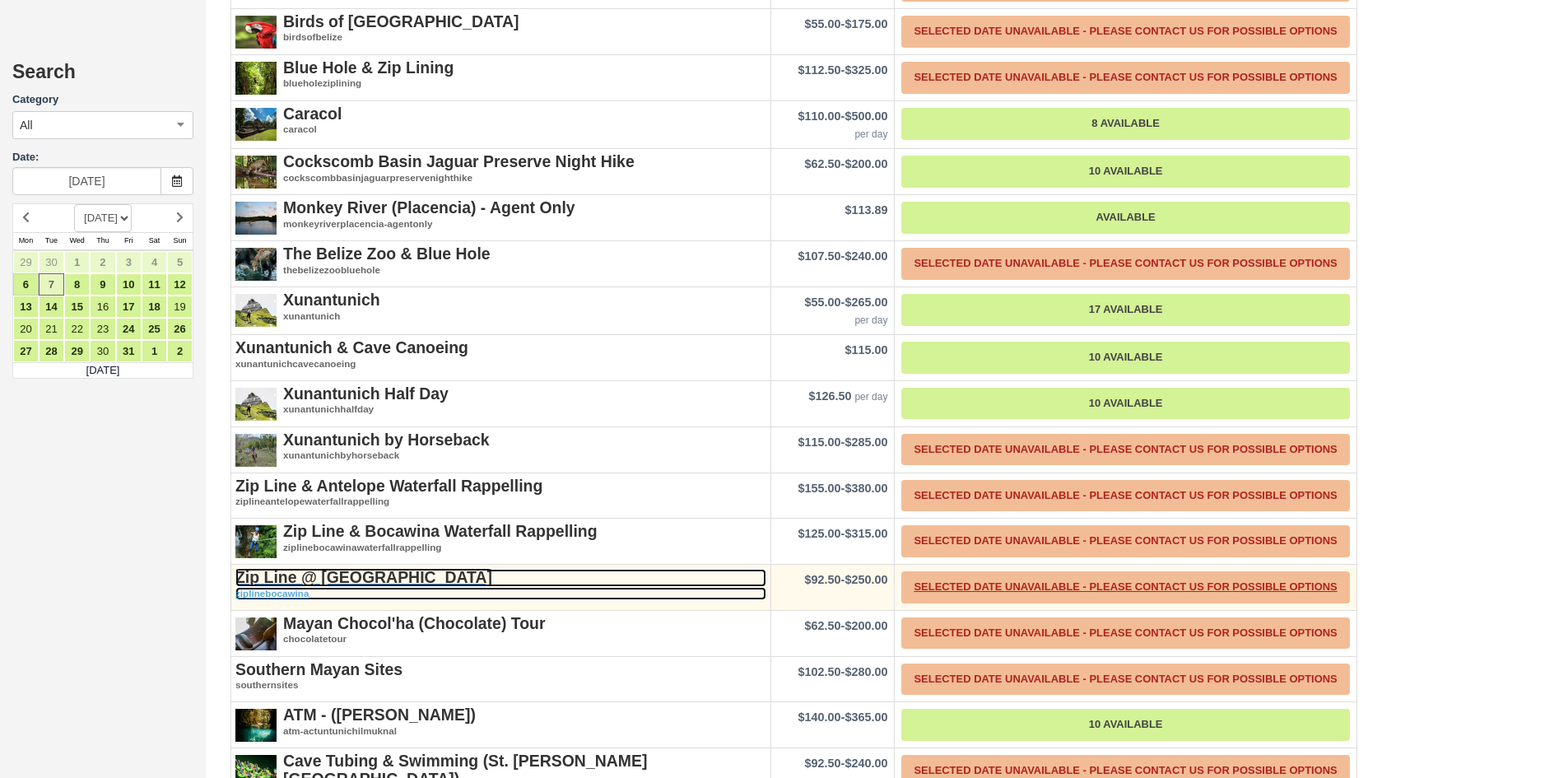
click at [340, 568] on strong "Zip Line @ [GEOGRAPHIC_DATA]" at bounding box center [363, 577] width 256 height 18
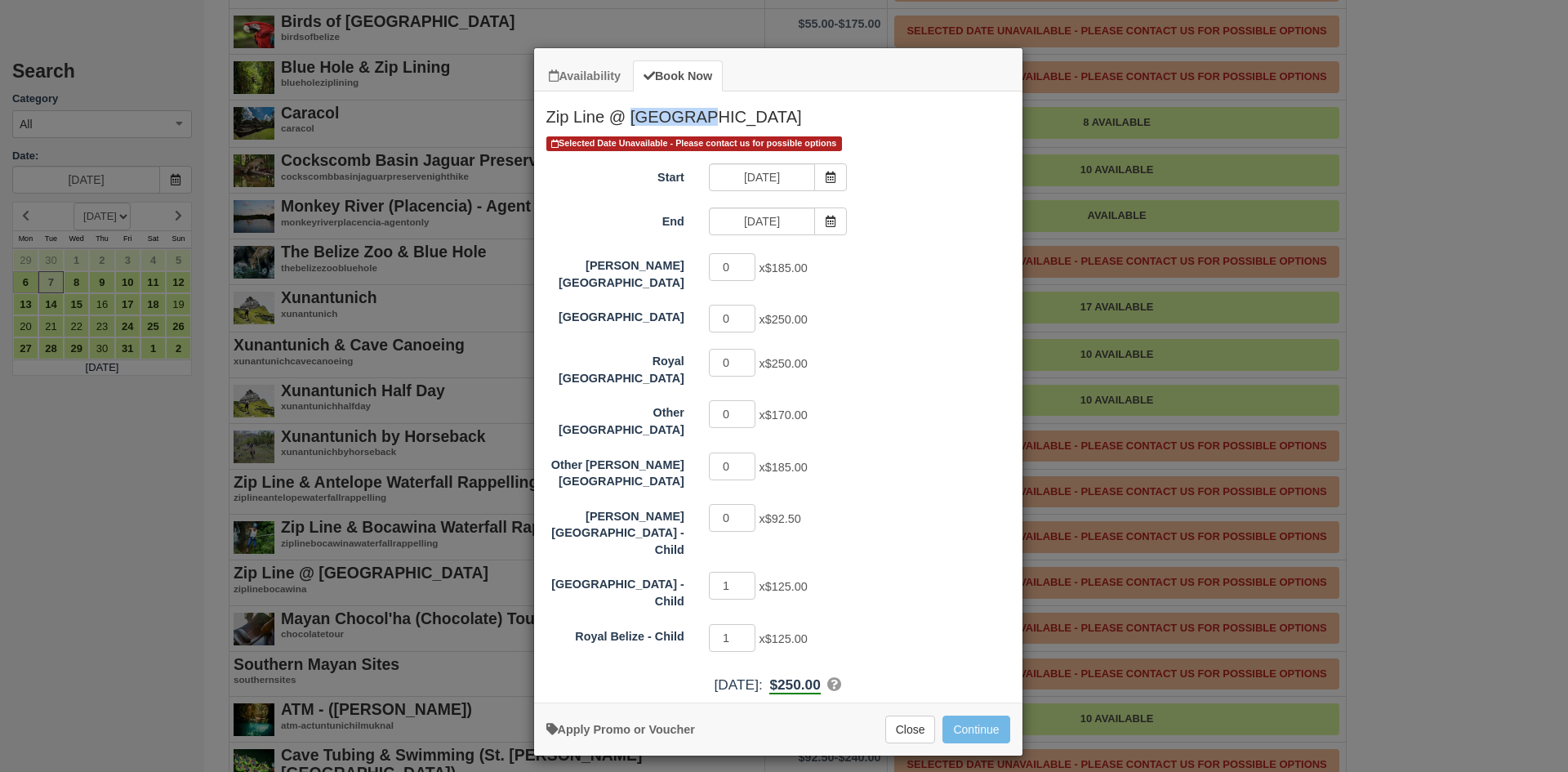
drag, startPoint x: 708, startPoint y: 116, endPoint x: 633, endPoint y: 116, distance: 75.0
click at [633, 114] on h2 "Zip Line @ [GEOGRAPHIC_DATA]" at bounding box center [778, 113] width 489 height 42
copy h2 "Bocawina"
